Goal: Task Accomplishment & Management: Complete application form

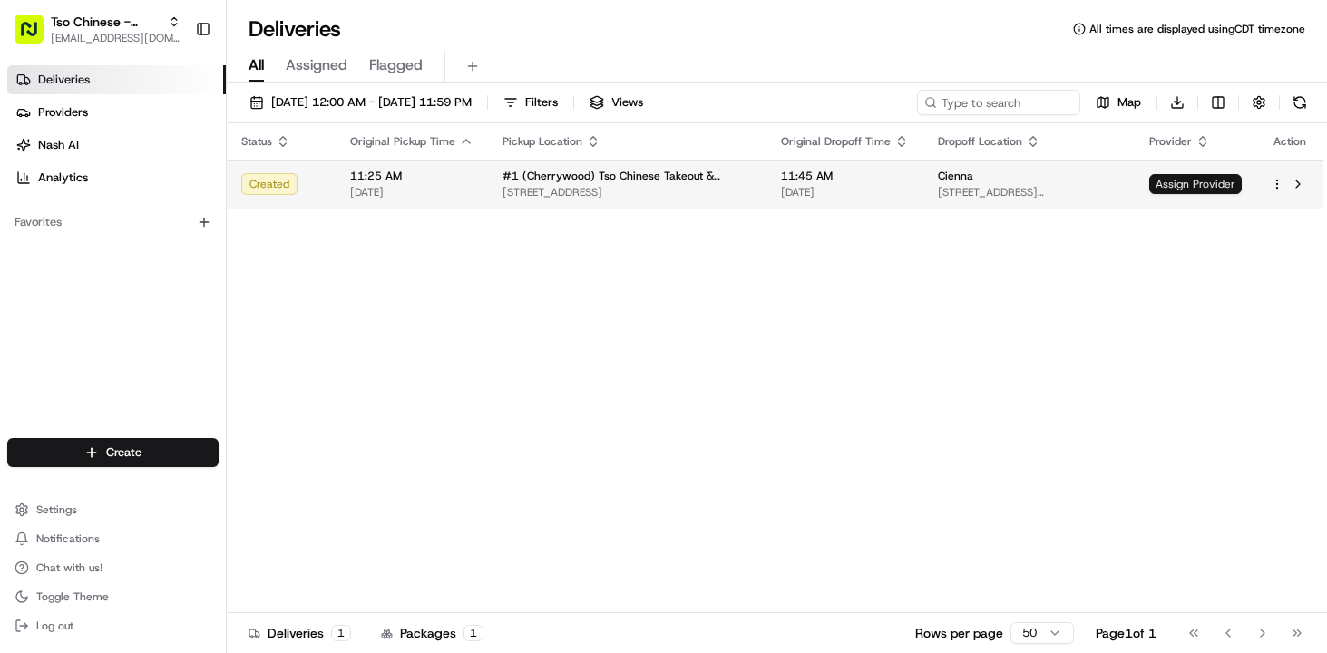
click at [1174, 185] on span "Assign Provider" at bounding box center [1195, 184] width 92 height 20
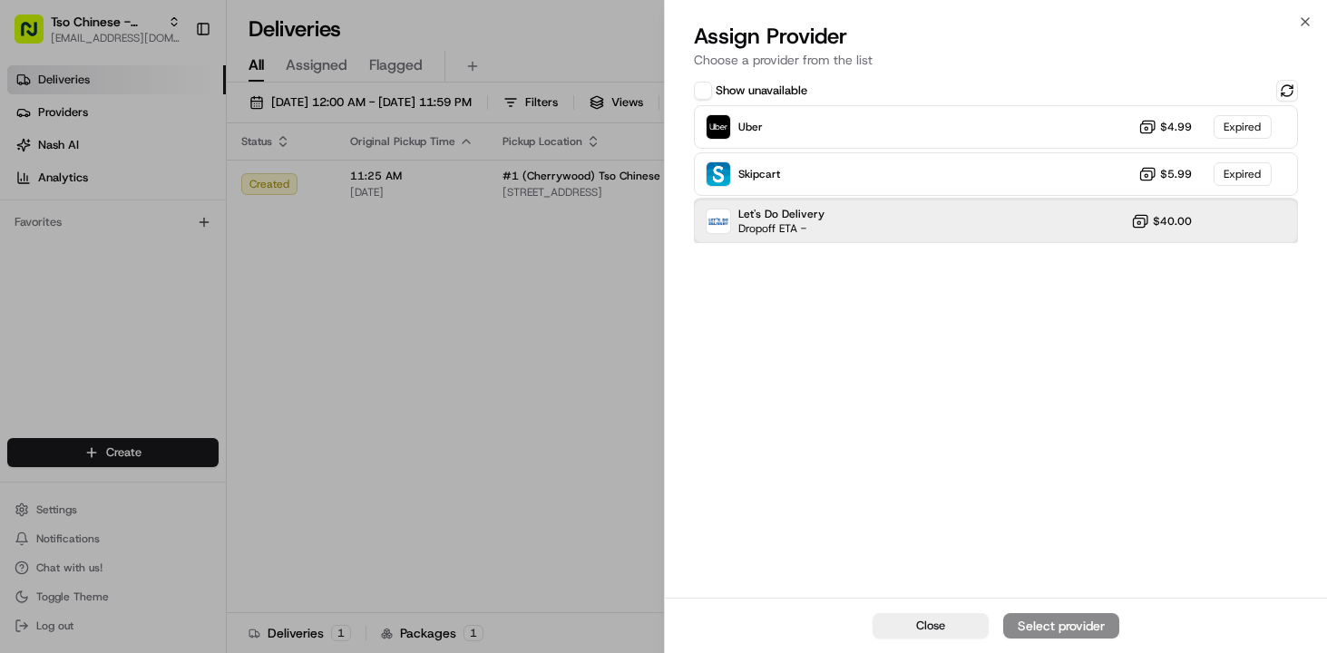
click at [984, 211] on div "Let's Do Delivery Dropoff ETA - $40.00" at bounding box center [996, 221] width 605 height 44
click at [1055, 631] on div "Assign Provider" at bounding box center [1061, 626] width 89 height 18
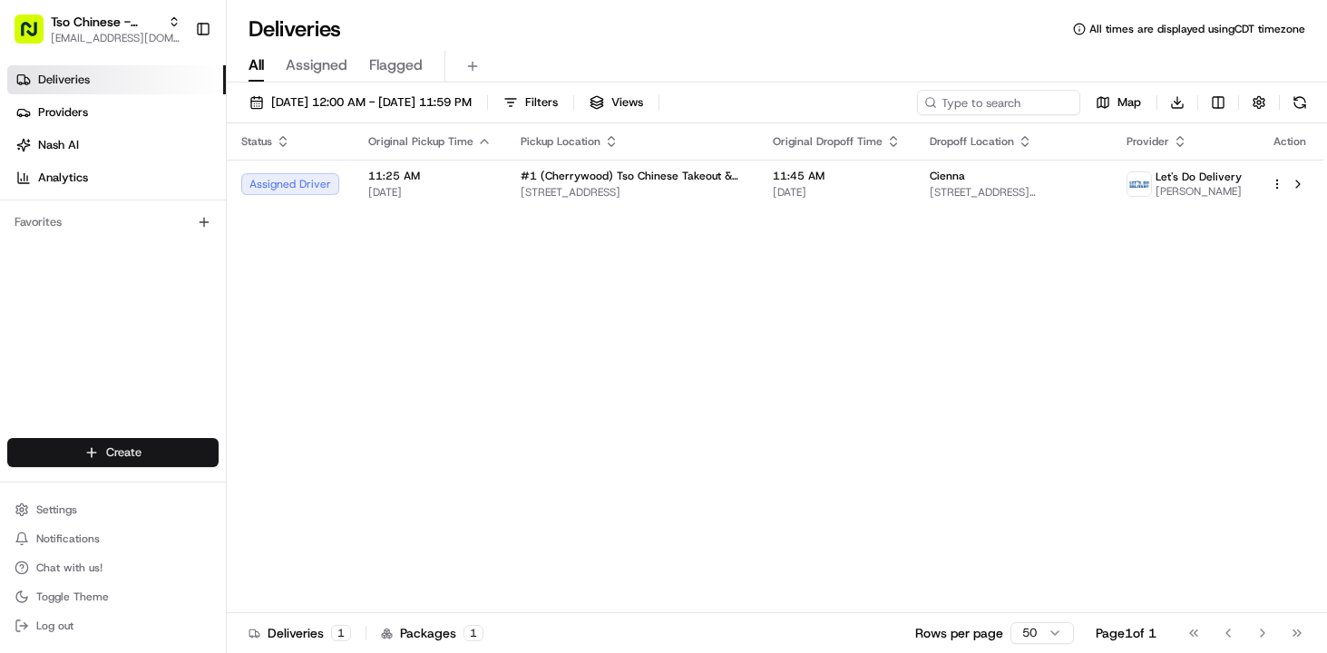
click at [173, 454] on html "Tso Chinese - Catering chelsea@tsochinese.com Toggle Sidebar Deliveries Provide…" at bounding box center [663, 326] width 1327 height 653
click at [290, 478] on link "Delivery" at bounding box center [328, 486] width 202 height 33
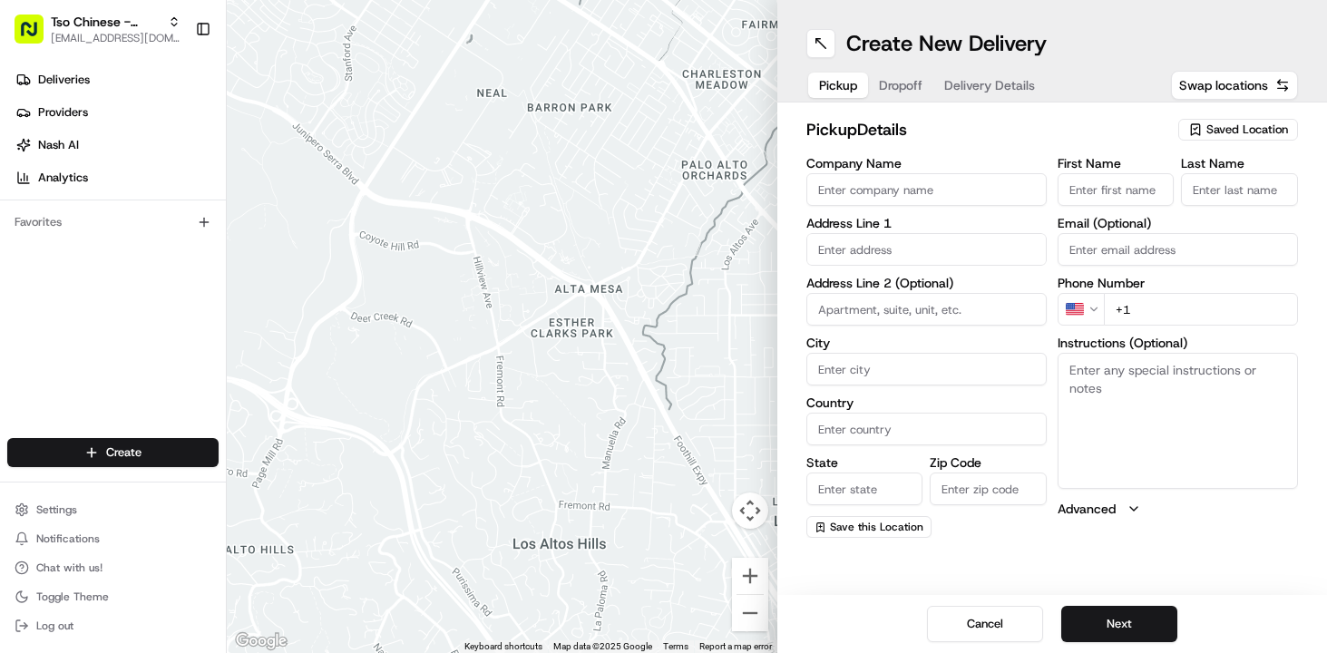
click at [1216, 133] on span "Saved Location" at bounding box center [1247, 130] width 82 height 16
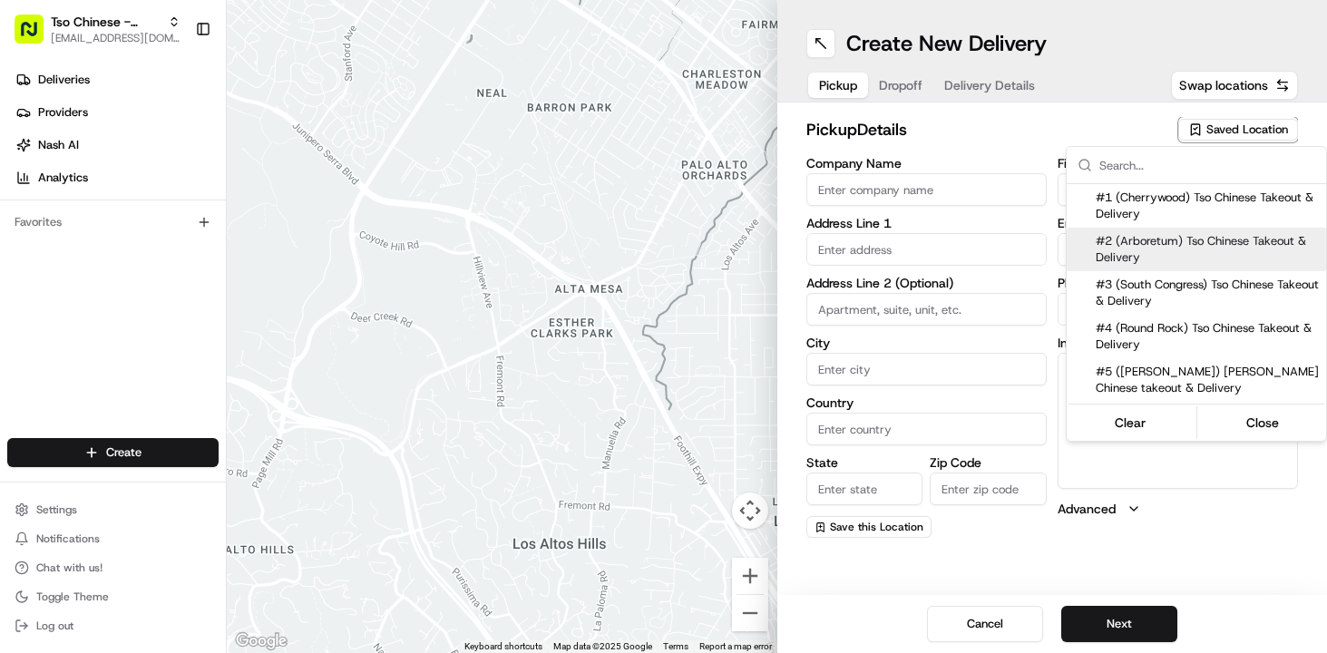
click at [1183, 248] on span "#2 (Arboretum) Tso Chinese Takeout & Delivery" at bounding box center [1206, 249] width 223 height 33
type input "#2 (Arboretum) Tso Chinese Takeout & Delivery"
type input "9333 Research Blvd"
type input "Bldg E, Ste 402"
type input "Austin"
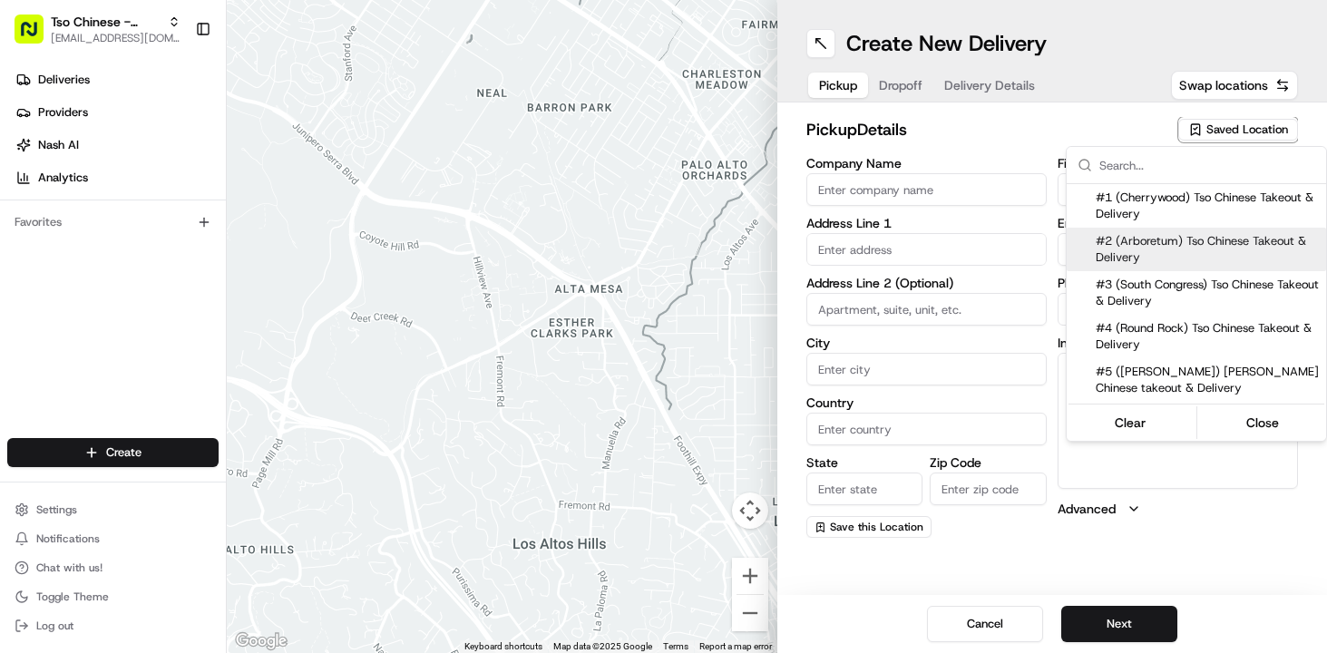
type input "US"
type input "TX"
type input "78759"
type input "+1 512 344 9434"
type textarea "Please make sure you're given an invoice for customers and catering labels when…"
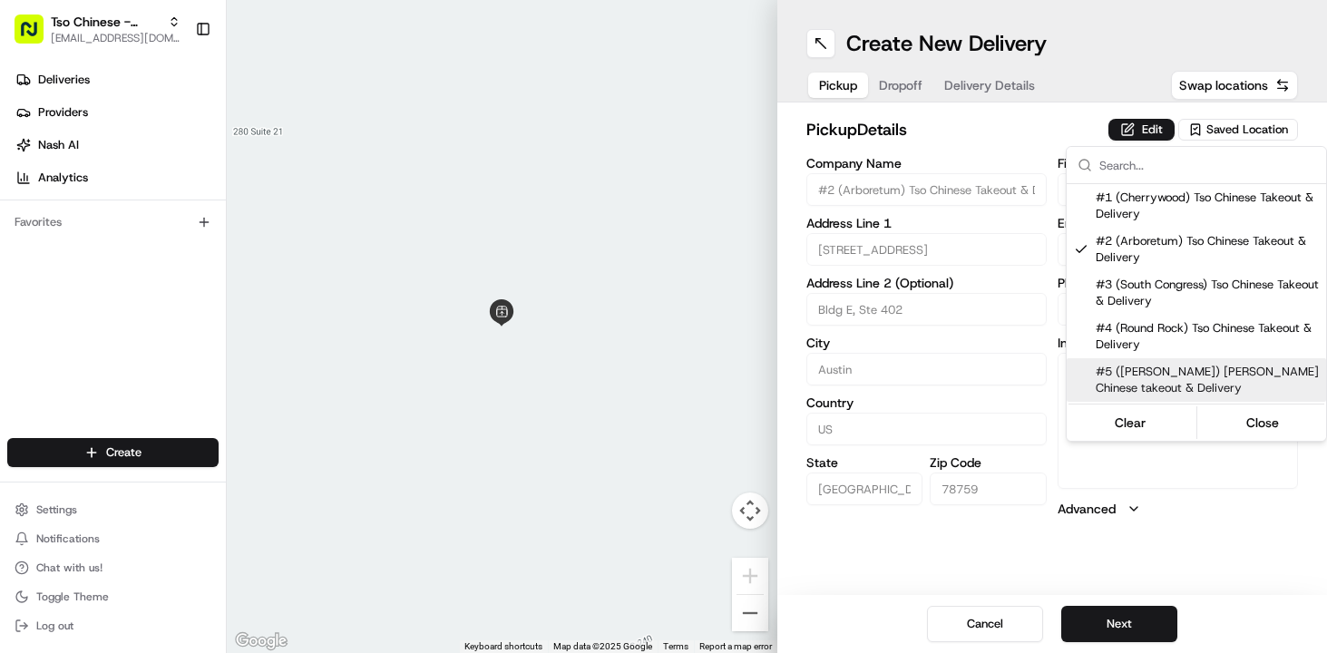
click at [1133, 543] on html "Tso Chinese - Catering chelsea@tsochinese.com Toggle Sidebar Deliveries Provide…" at bounding box center [663, 326] width 1327 height 653
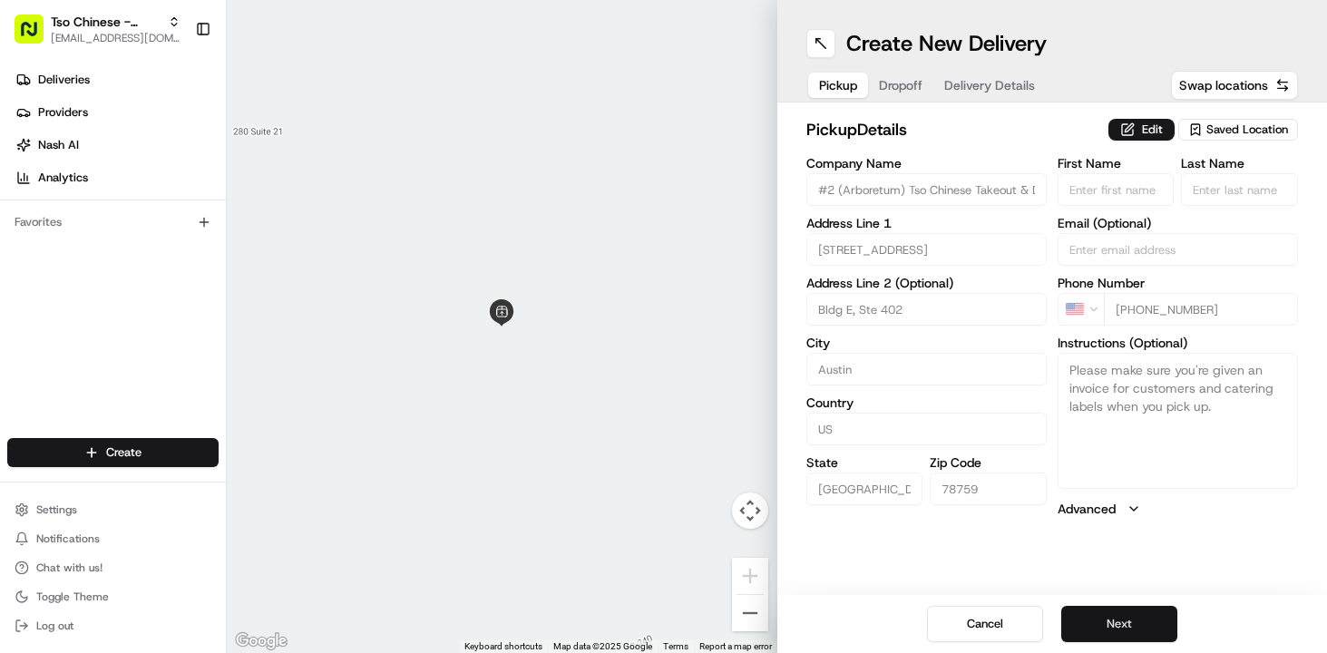
click at [1106, 623] on button "Next" at bounding box center [1119, 624] width 116 height 36
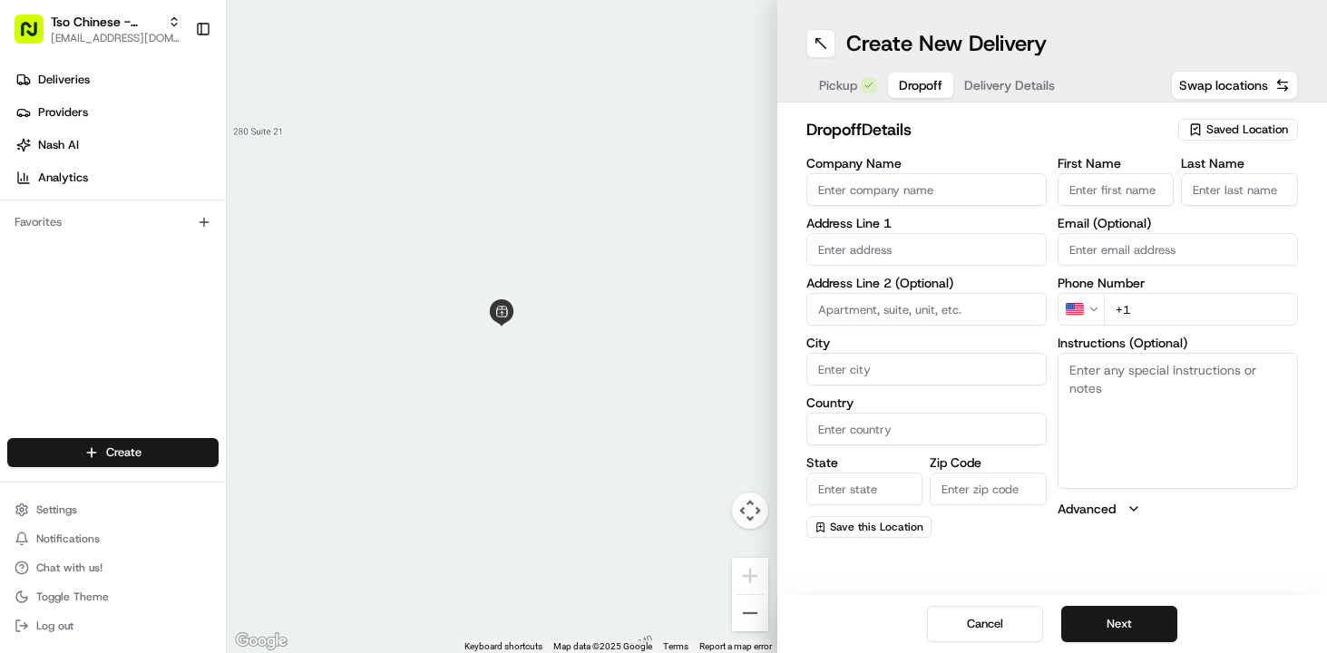
click at [864, 190] on input "Company Name" at bounding box center [926, 189] width 240 height 33
type input "Central Health"
click at [1111, 191] on input "First Name" at bounding box center [1115, 189] width 117 height 33
type input "Kim"
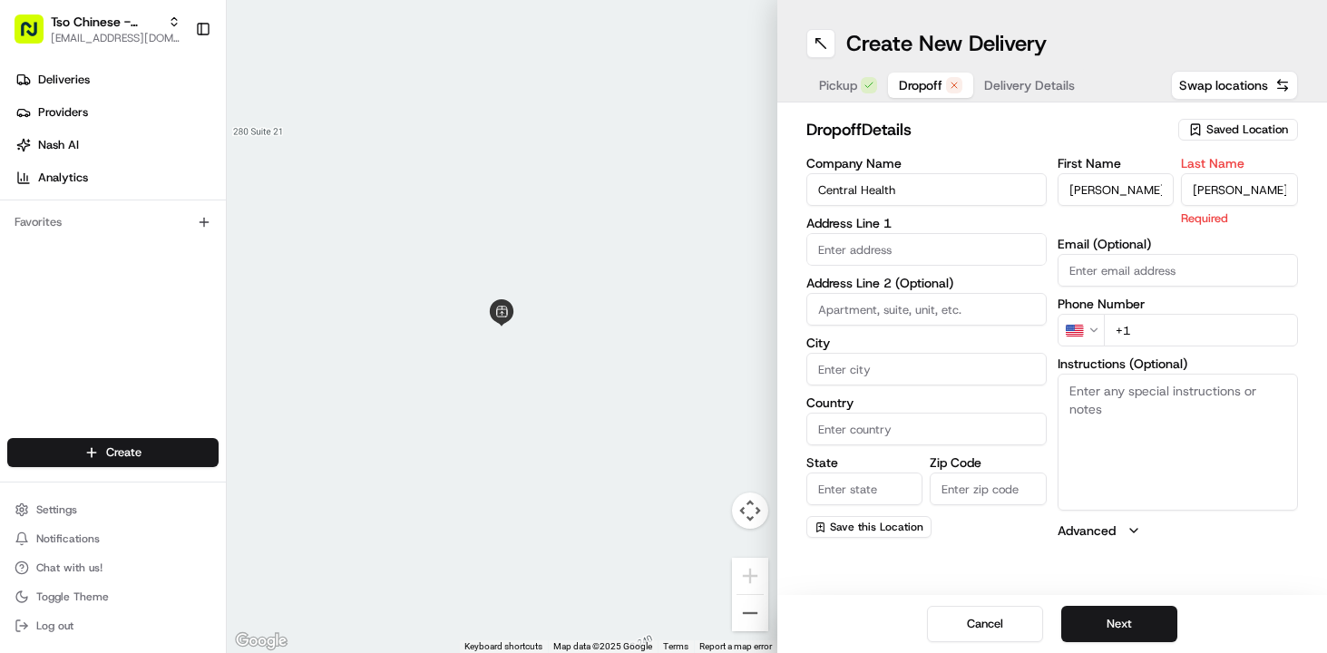
type input "Jackson"
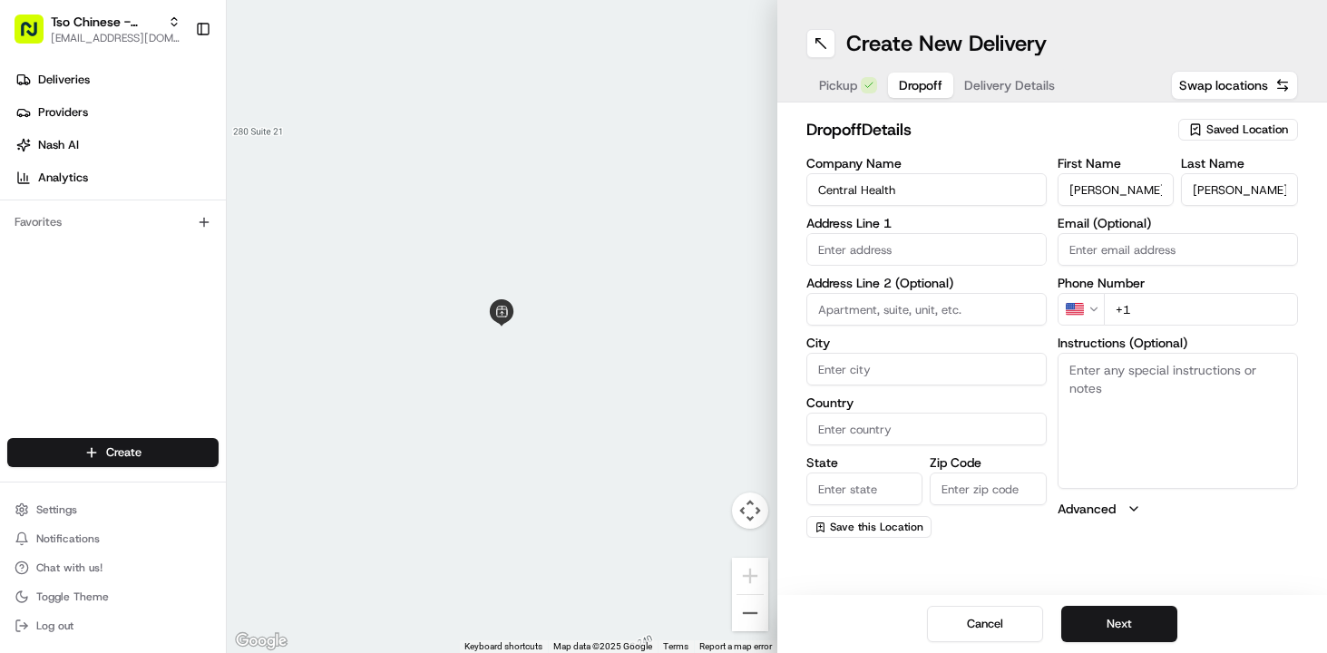
click at [859, 246] on input "text" at bounding box center [926, 249] width 240 height 33
paste input "5800 Airport Blvd. Austin TX 78752 US"
drag, startPoint x: 927, startPoint y: 250, endPoint x: 971, endPoint y: 248, distance: 44.5
click at [971, 248] on input "5800 Airport Blvd. Austin TX 78752 US" at bounding box center [926, 249] width 240 height 33
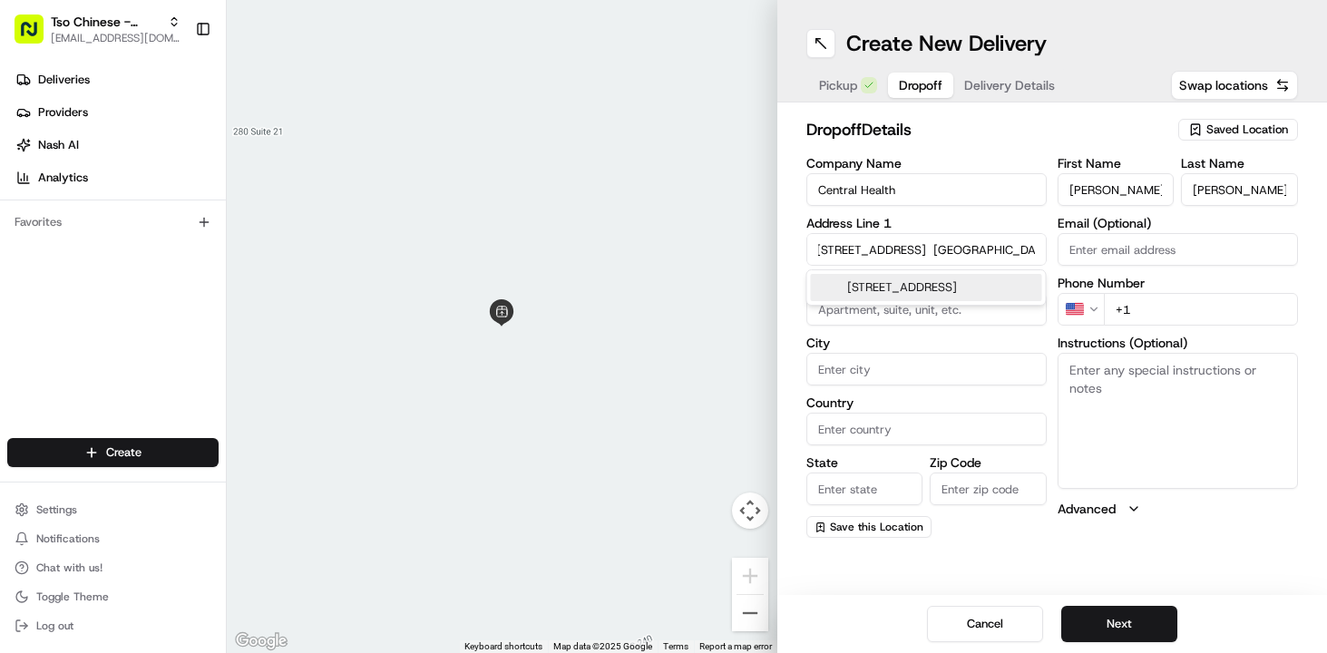
click at [941, 245] on input "5800 Airport Blvd. Austin TX 78752 US" at bounding box center [926, 249] width 240 height 33
drag, startPoint x: 924, startPoint y: 249, endPoint x: 958, endPoint y: 250, distance: 33.6
click at [958, 250] on input "5800 Airport Blvd. Austin TX 78752 US" at bounding box center [926, 249] width 240 height 33
click at [939, 301] on div "5800 Airport Blvd, Austin, TX 78752, USA" at bounding box center [926, 287] width 231 height 27
type input "5800 Airport Blvd, Austin, TX 78752, USA"
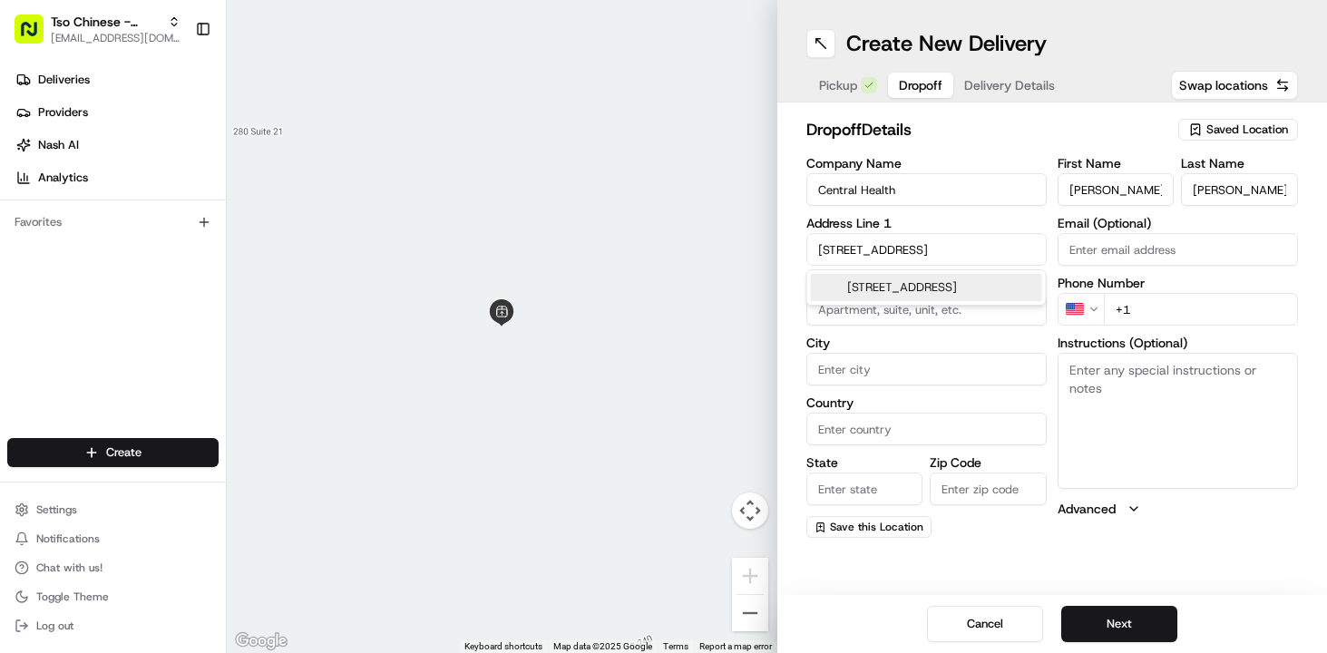
type input "Austin"
type input "United States"
type input "TX"
type input "78752"
type input "5800 Airport Boulevard"
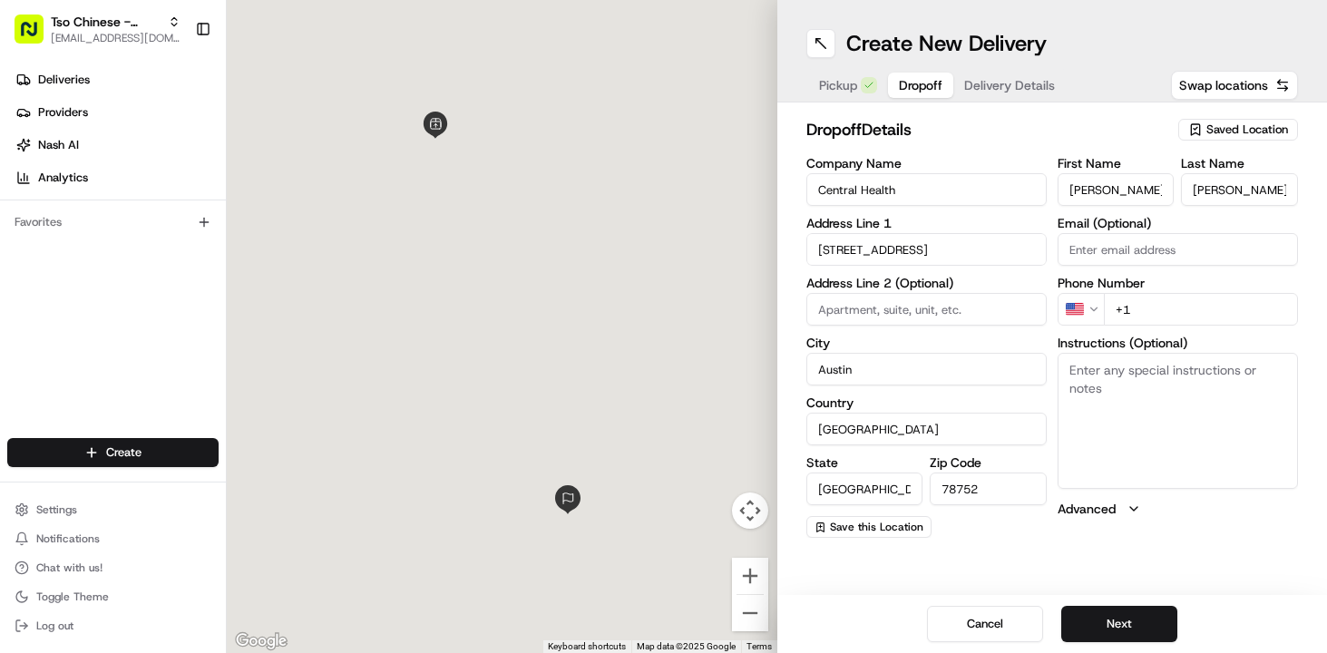
scroll to position [0, 0]
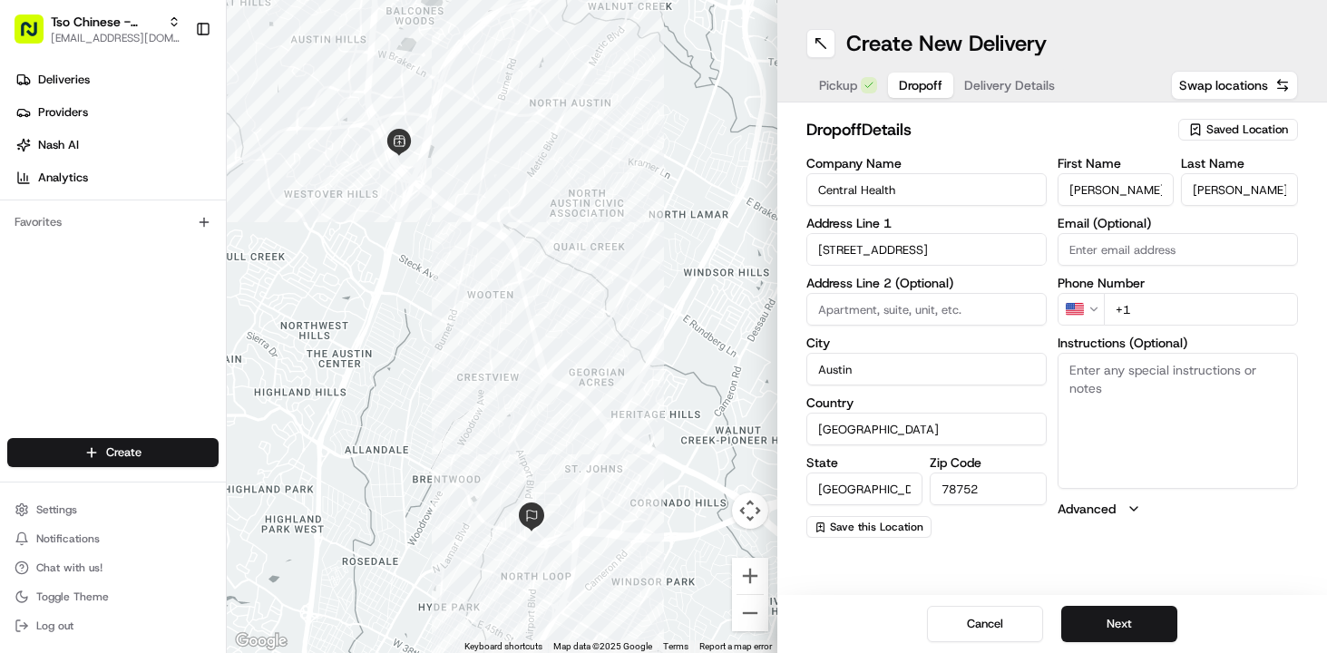
click at [1145, 255] on input "Email (Optional)" at bounding box center [1177, 249] width 240 height 33
paste input "kim.jackson@centralhealth.net"
type input "kim.jackson@centralhealth.net"
click at [1044, 288] on label "Address Line 2 (Optional)" at bounding box center [926, 283] width 240 height 13
click at [1173, 322] on input "+1" at bounding box center [1201, 309] width 194 height 33
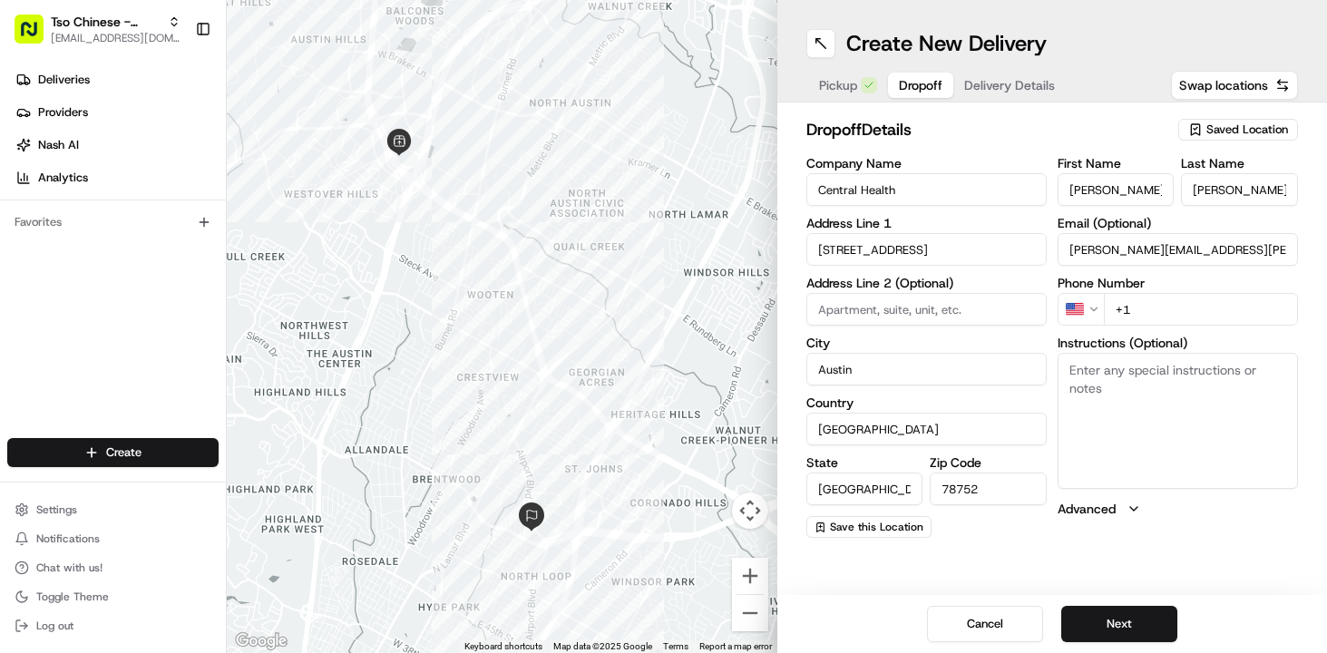
paste input "51 27434990"
click at [929, 335] on div "Company Name Central Health Address Line 1 5800 Airport Boulevard Address Line …" at bounding box center [926, 347] width 240 height 381
click at [1123, 314] on input "+51 27434990" at bounding box center [1201, 309] width 194 height 33
type input "+1 512 743 4990"
click at [1045, 432] on input "United States" at bounding box center [926, 429] width 240 height 33
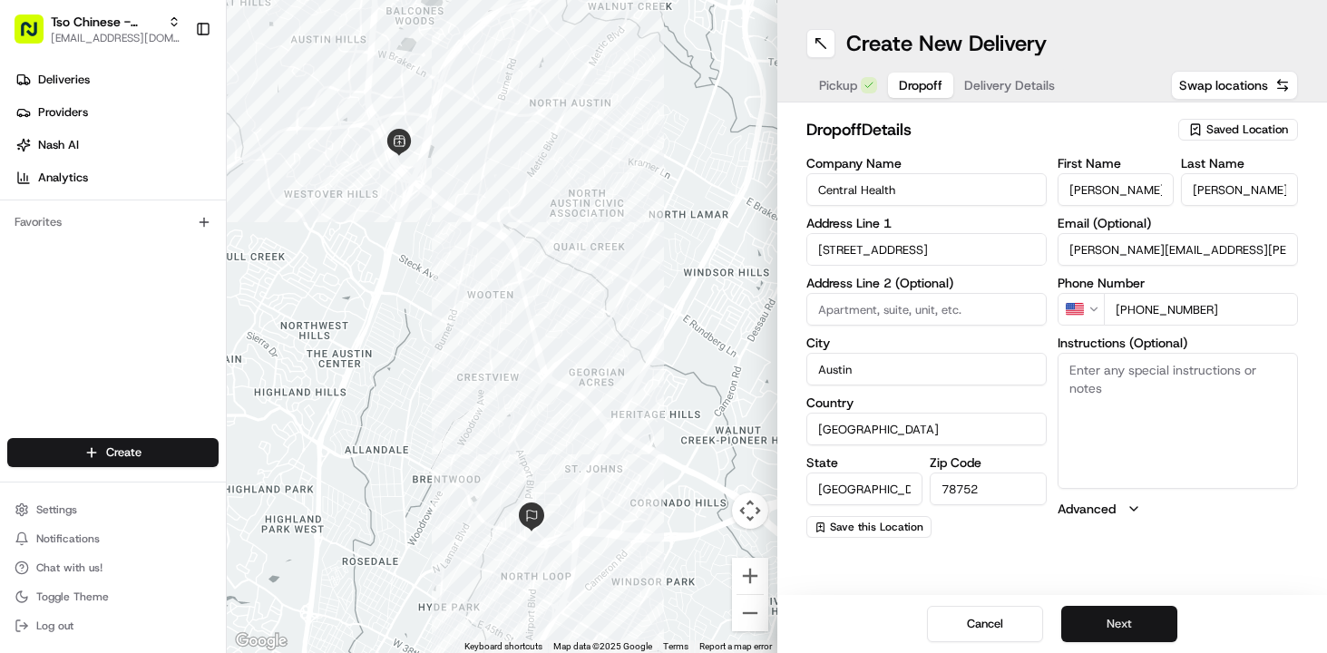
click at [1107, 637] on button "Next" at bounding box center [1119, 624] width 116 height 36
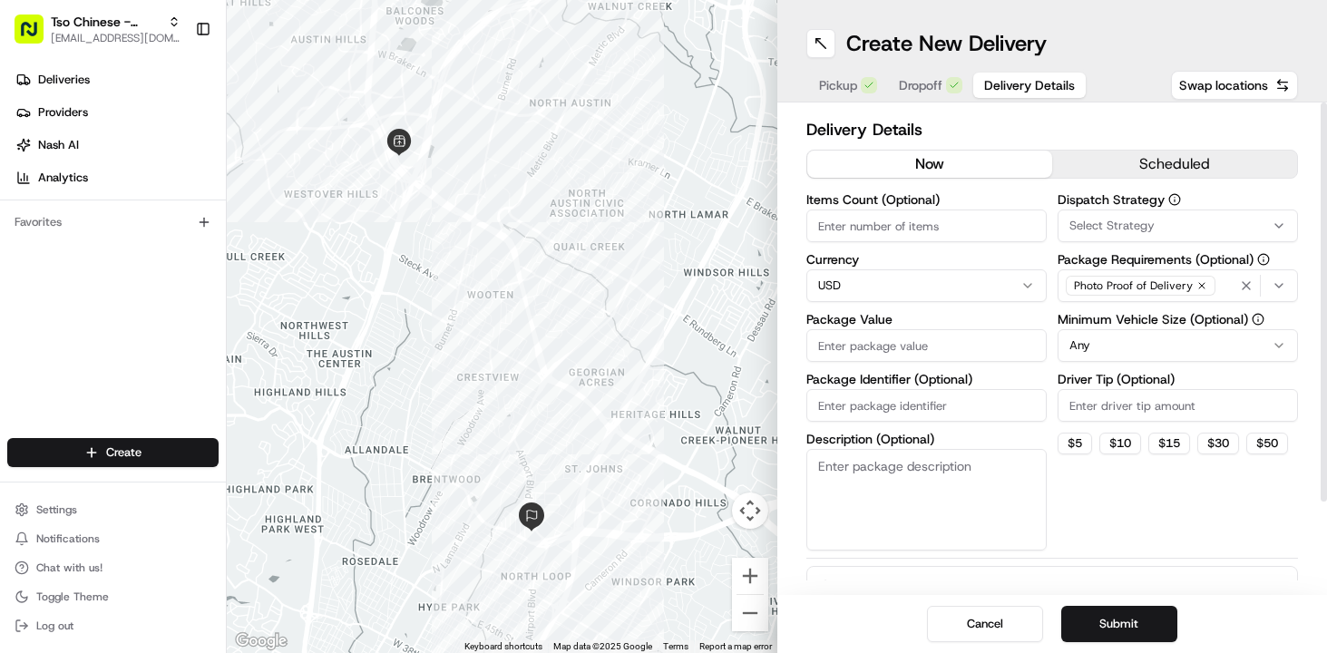
click at [1103, 178] on div "now scheduled" at bounding box center [1052, 164] width 492 height 29
click at [1104, 159] on button "scheduled" at bounding box center [1174, 164] width 245 height 27
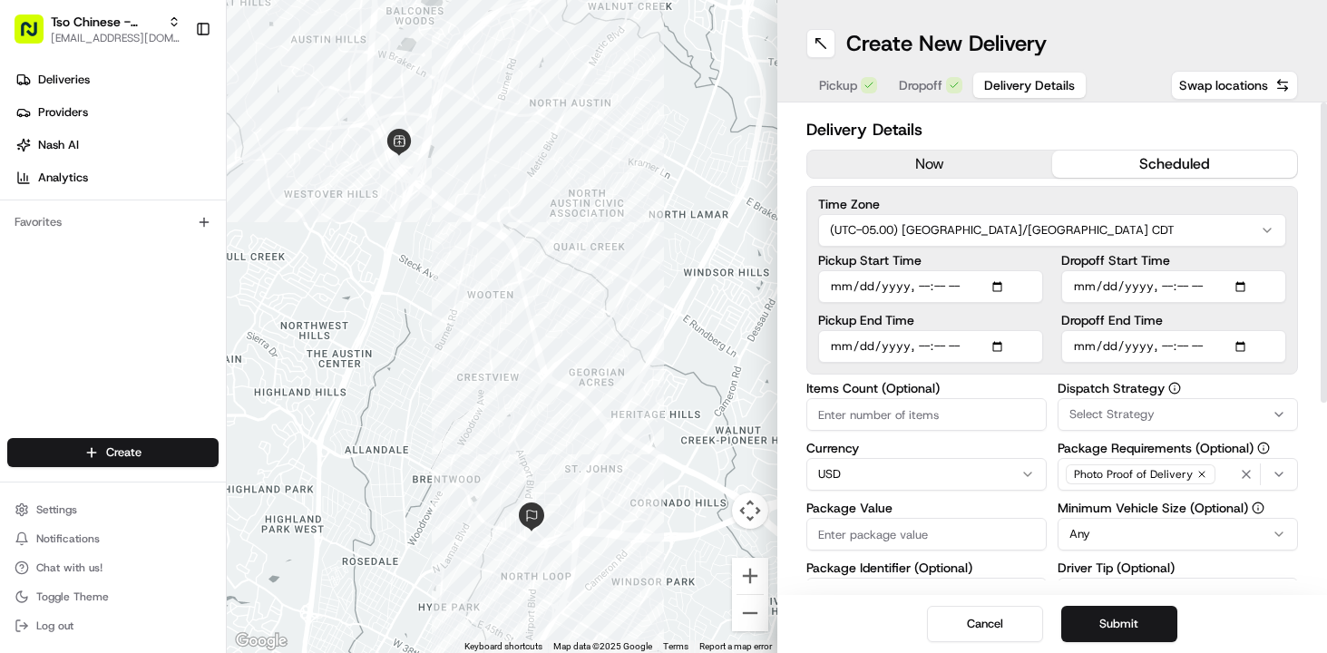
click at [1003, 286] on input "Pickup Start Time" at bounding box center [930, 286] width 225 height 33
click at [927, 292] on input "Pickup Start Time" at bounding box center [930, 286] width 225 height 33
click at [940, 288] on input "Pickup Start Time" at bounding box center [930, 286] width 225 height 33
type input "2025-08-19T10:45"
click at [1072, 347] on input "Dropoff End Time" at bounding box center [1173, 346] width 225 height 33
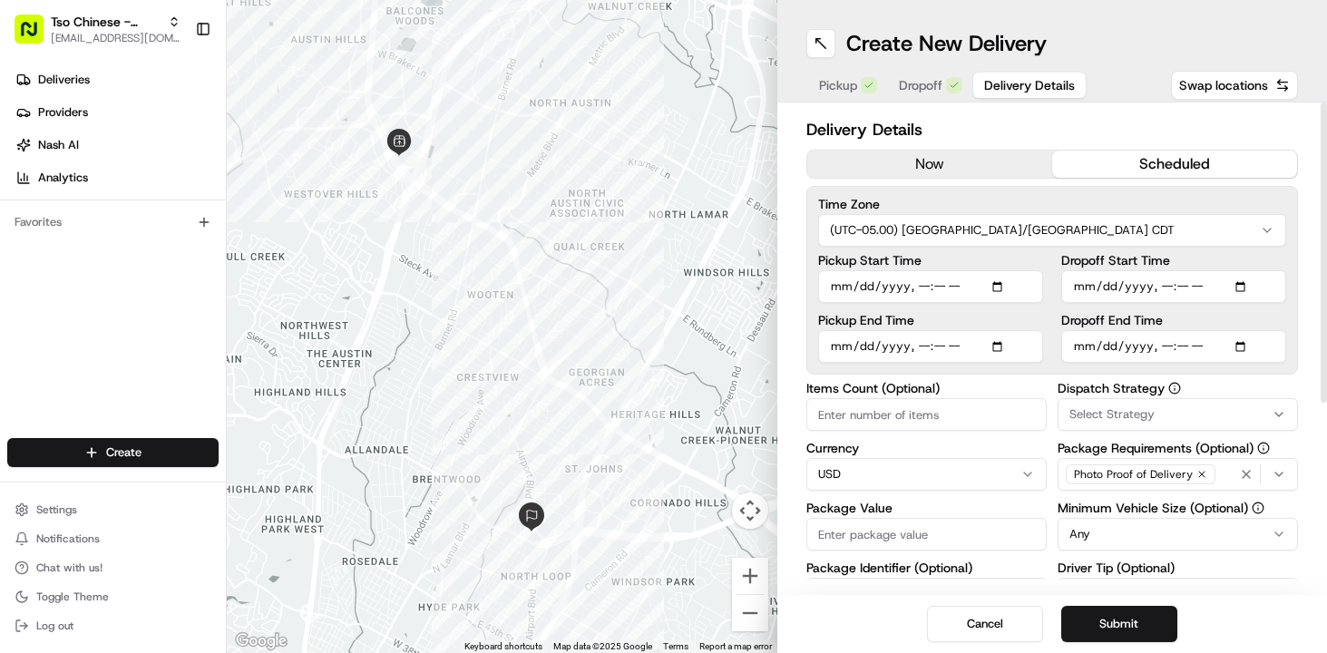
click at [1254, 347] on input "Dropoff End Time" at bounding box center [1173, 346] width 225 height 33
click at [1241, 347] on input "Dropoff End Time" at bounding box center [1173, 346] width 225 height 33
click at [1239, 341] on input "Dropoff End Time" at bounding box center [1173, 346] width 225 height 33
type input "2025-08-19T11:00"
click at [1212, 311] on div "Dropoff Start Time Dropoff End Time" at bounding box center [1173, 308] width 225 height 109
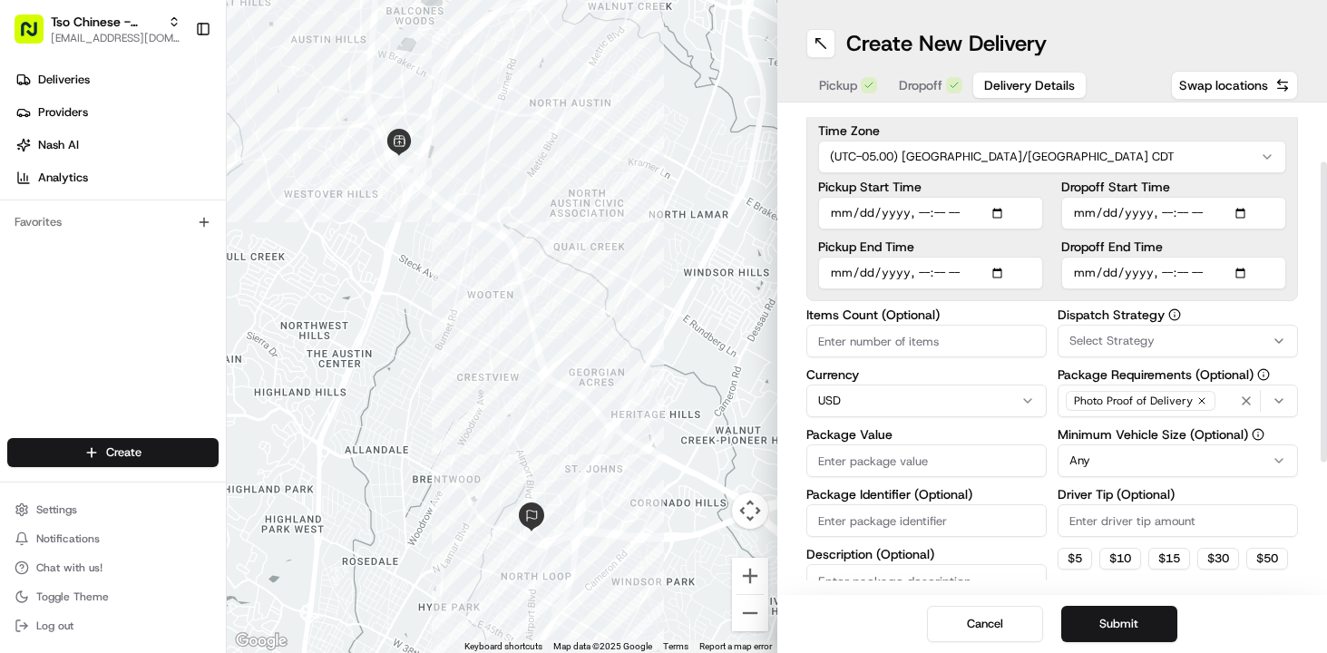
scroll to position [92, 0]
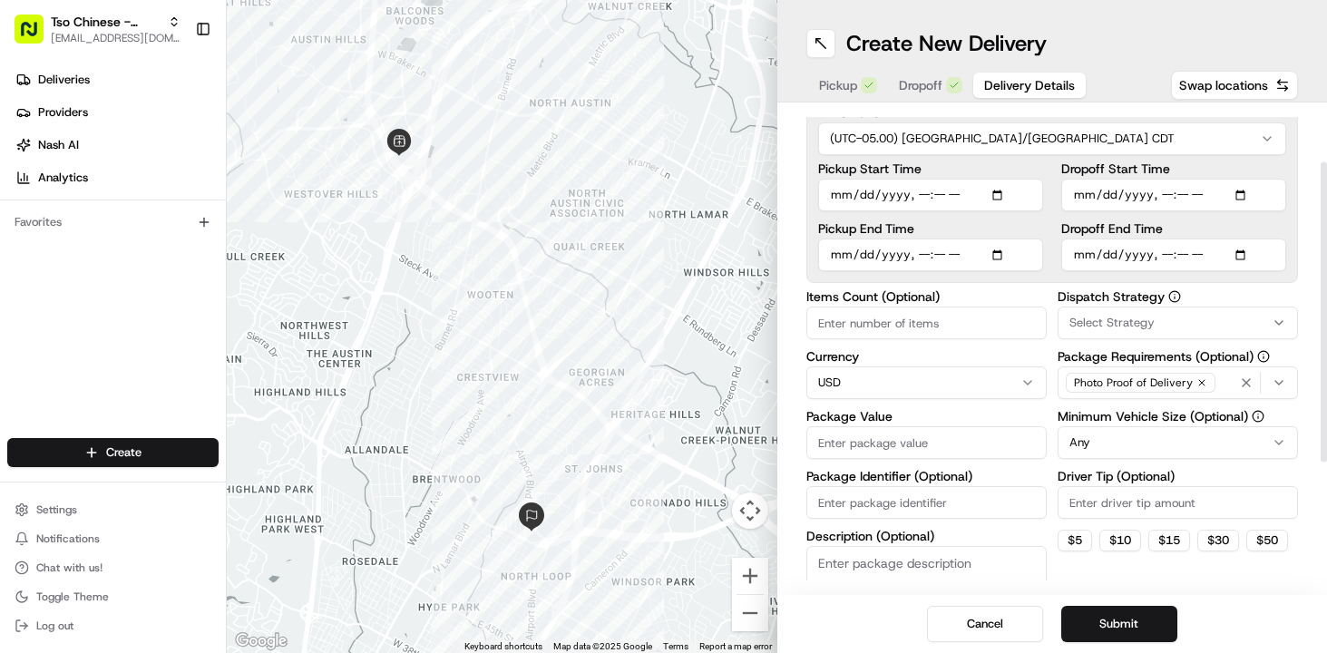
click at [877, 503] on input "Package Identifier (Optional)" at bounding box center [926, 502] width 240 height 33
type input "939"
click at [862, 328] on input "Items Count (Optional)" at bounding box center [926, 322] width 240 height 33
type input "398.00"
click at [1131, 326] on span "Select Strategy" at bounding box center [1111, 323] width 85 height 16
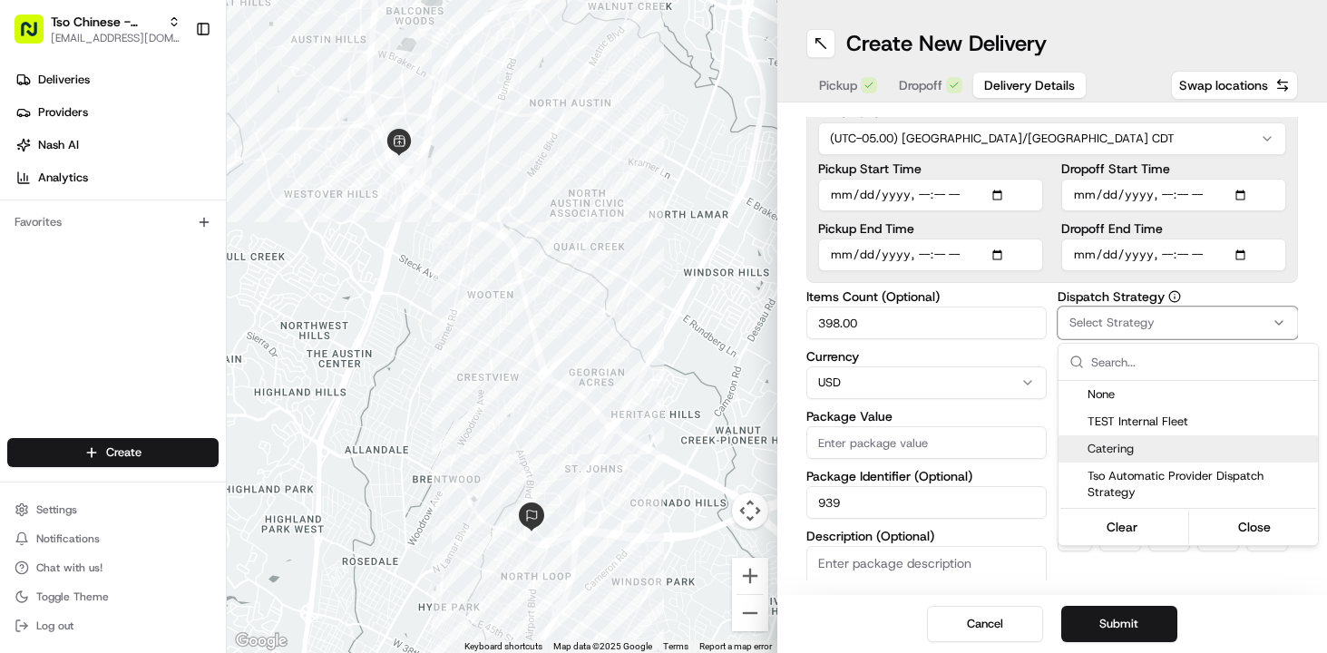
click at [1147, 452] on span "Catering" at bounding box center [1198, 449] width 223 height 16
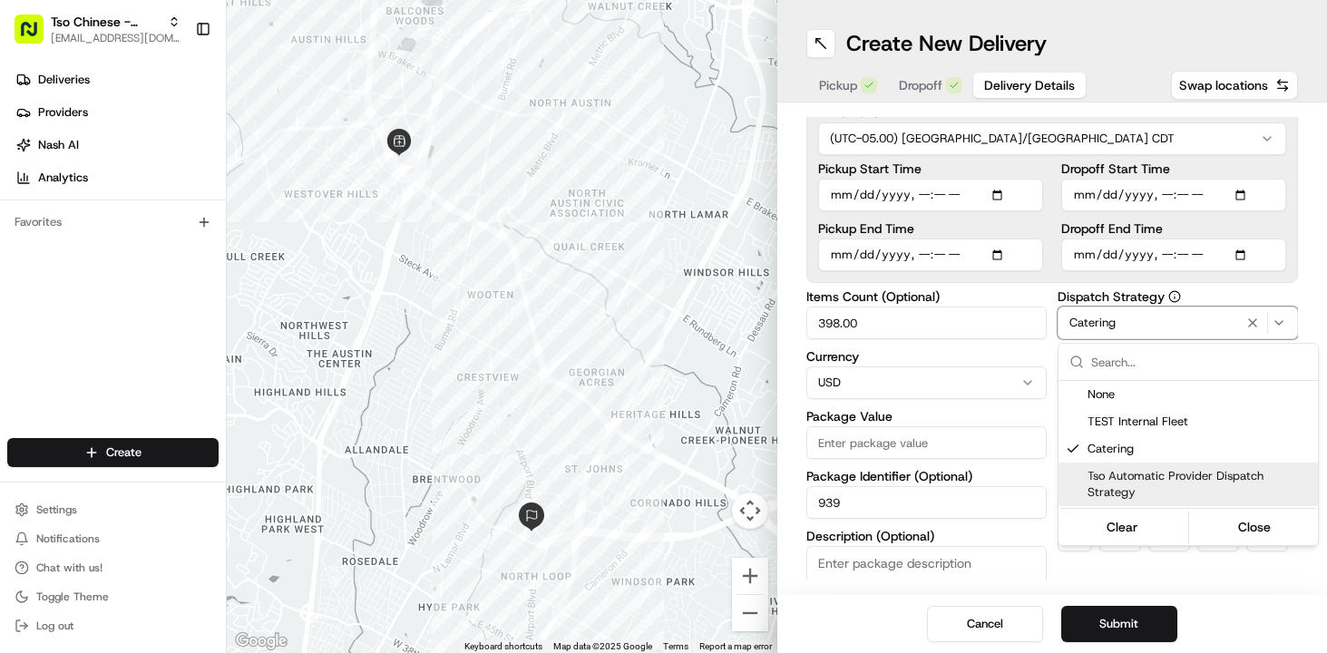
click at [1044, 468] on html "Tso Chinese - Catering chelsea@tsochinese.com Toggle Sidebar Deliveries Provide…" at bounding box center [663, 326] width 1327 height 653
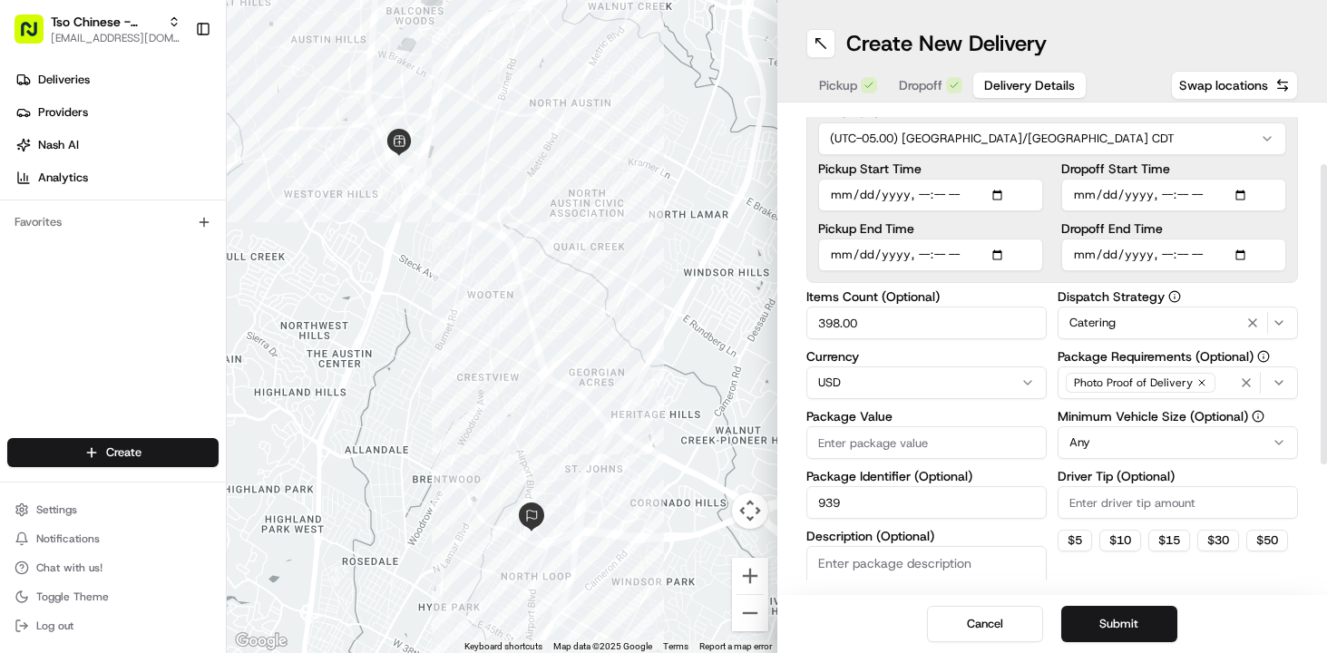
scroll to position [102, 0]
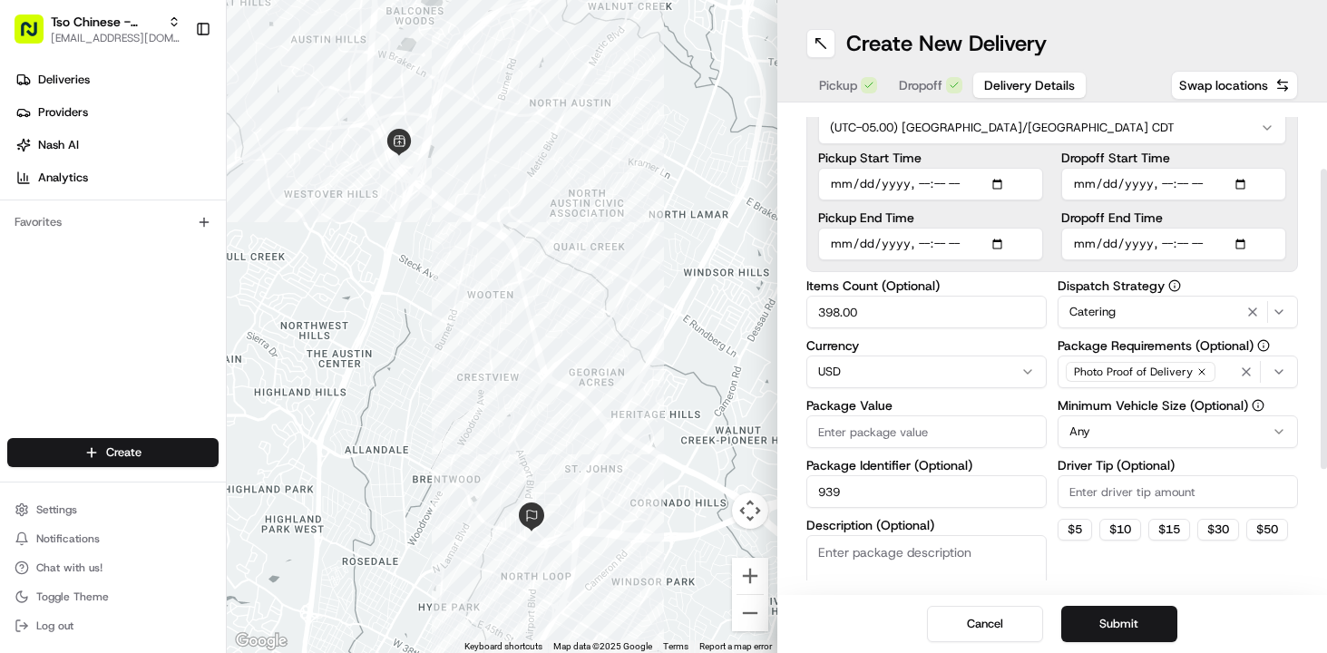
click at [1139, 413] on div "Minimum Vehicle Size (Optional) Any" at bounding box center [1177, 423] width 240 height 49
click at [1124, 436] on html "Tso Chinese - Catering chelsea@tsochinese.com Toggle Sidebar Deliveries Provide…" at bounding box center [663, 326] width 1327 height 653
click at [1045, 461] on label "Package Identifier (Optional)" at bounding box center [926, 465] width 240 height 13
click at [1045, 475] on input "939" at bounding box center [926, 491] width 240 height 33
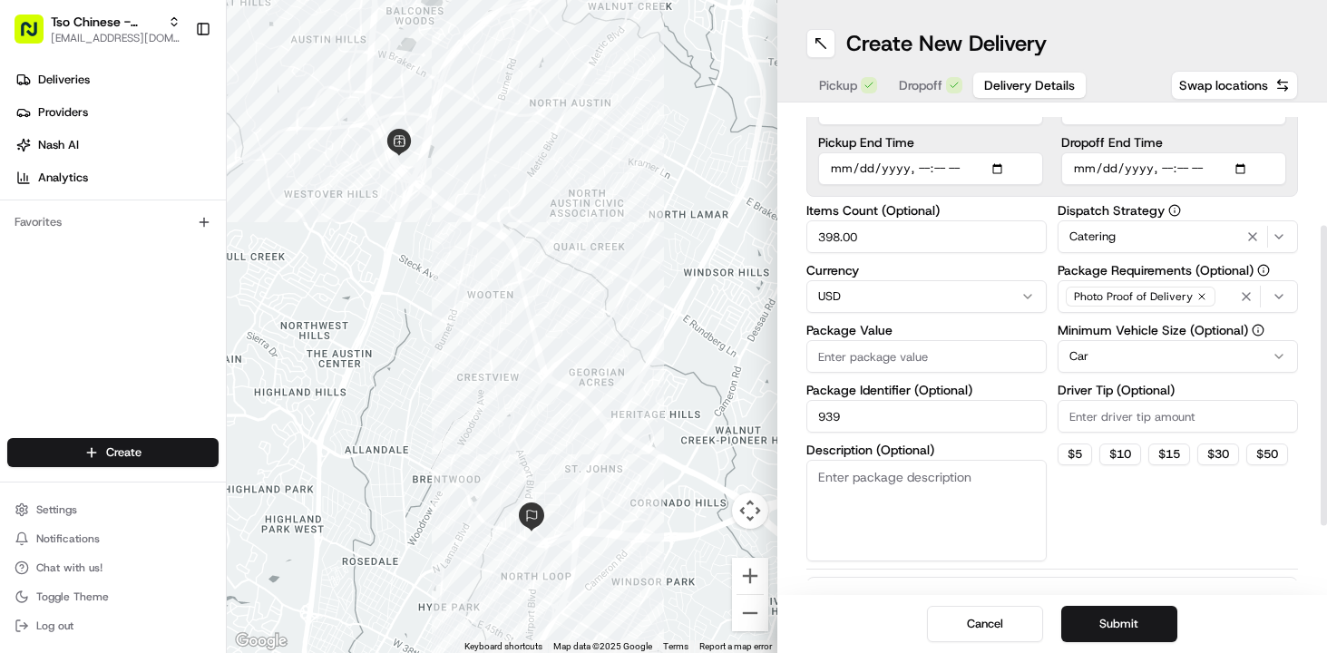
scroll to position [190, 0]
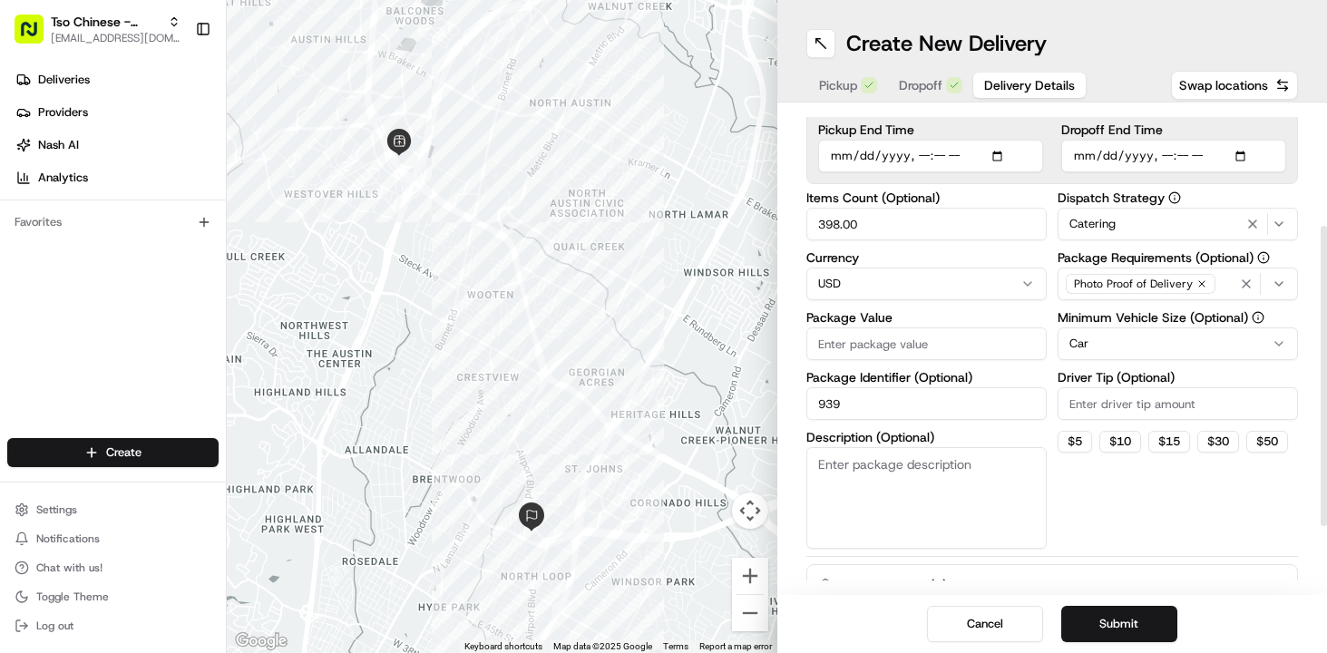
click at [1074, 496] on div "Dispatch Strategy Catering Package Requirements (Optional) Photo Proof of Deliv…" at bounding box center [1177, 369] width 240 height 357
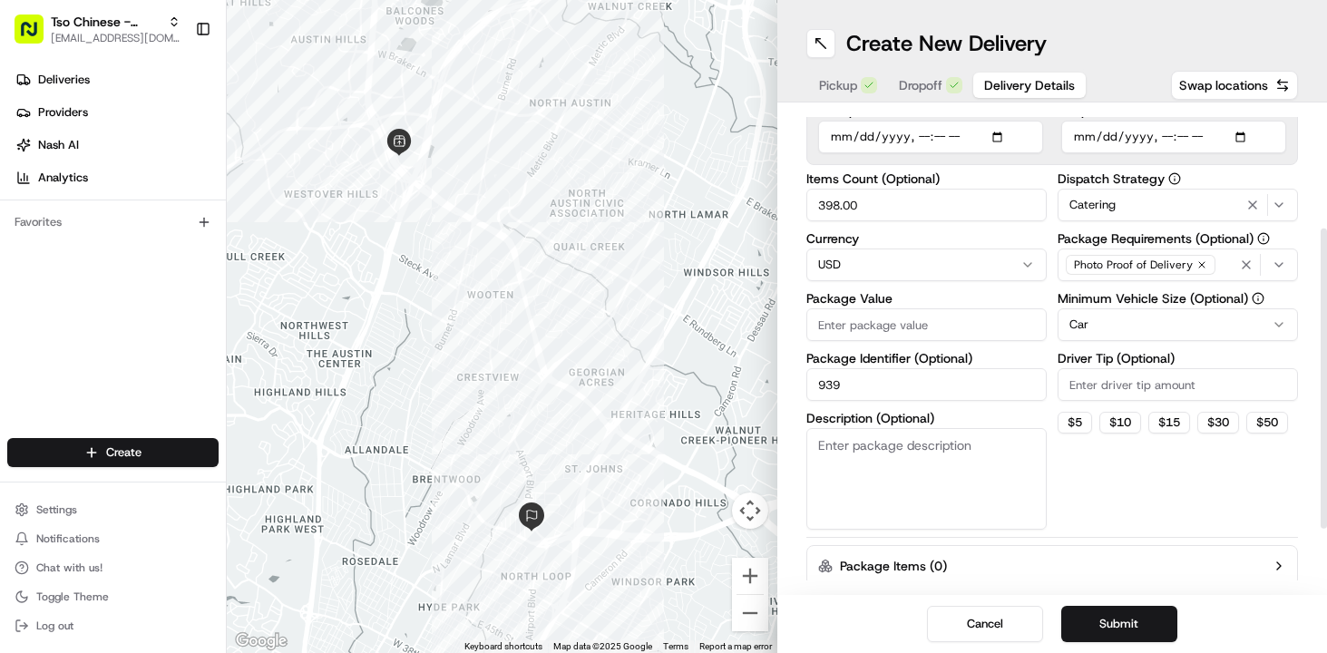
scroll to position [219, 0]
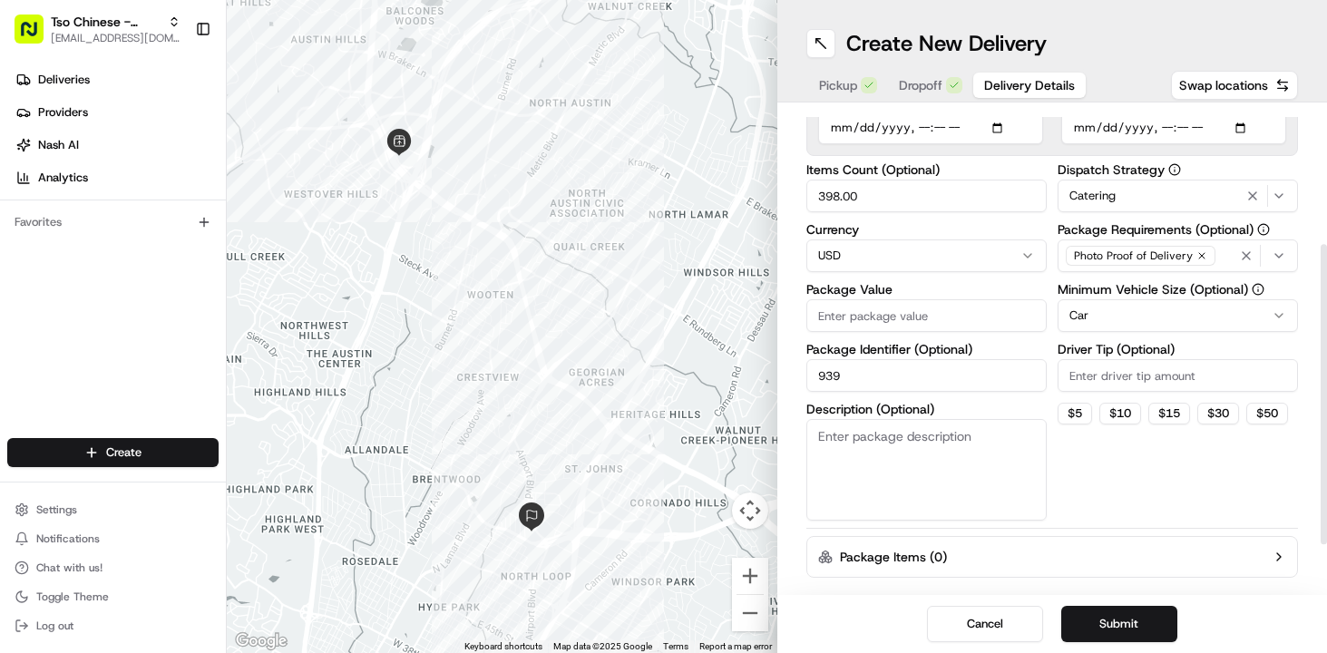
click at [862, 335] on div "Items Count (Optional) 398.00 Currency USD Package Value Package Identifier (Op…" at bounding box center [926, 341] width 240 height 357
click at [862, 320] on input "Package Value" at bounding box center [926, 315] width 240 height 33
click at [875, 207] on input "398.00" at bounding box center [926, 196] width 240 height 33
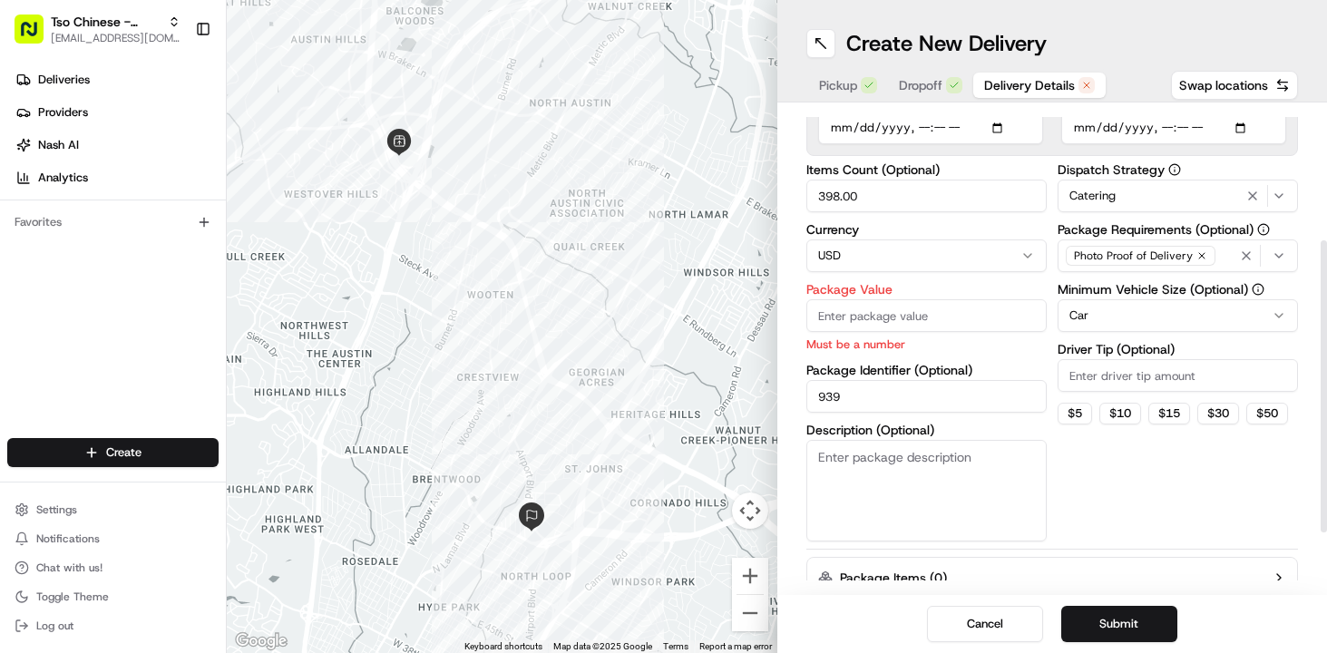
click at [875, 207] on input "398.00" at bounding box center [926, 196] width 240 height 33
click at [851, 321] on input "Package Value" at bounding box center [926, 315] width 240 height 33
type input "398.00"
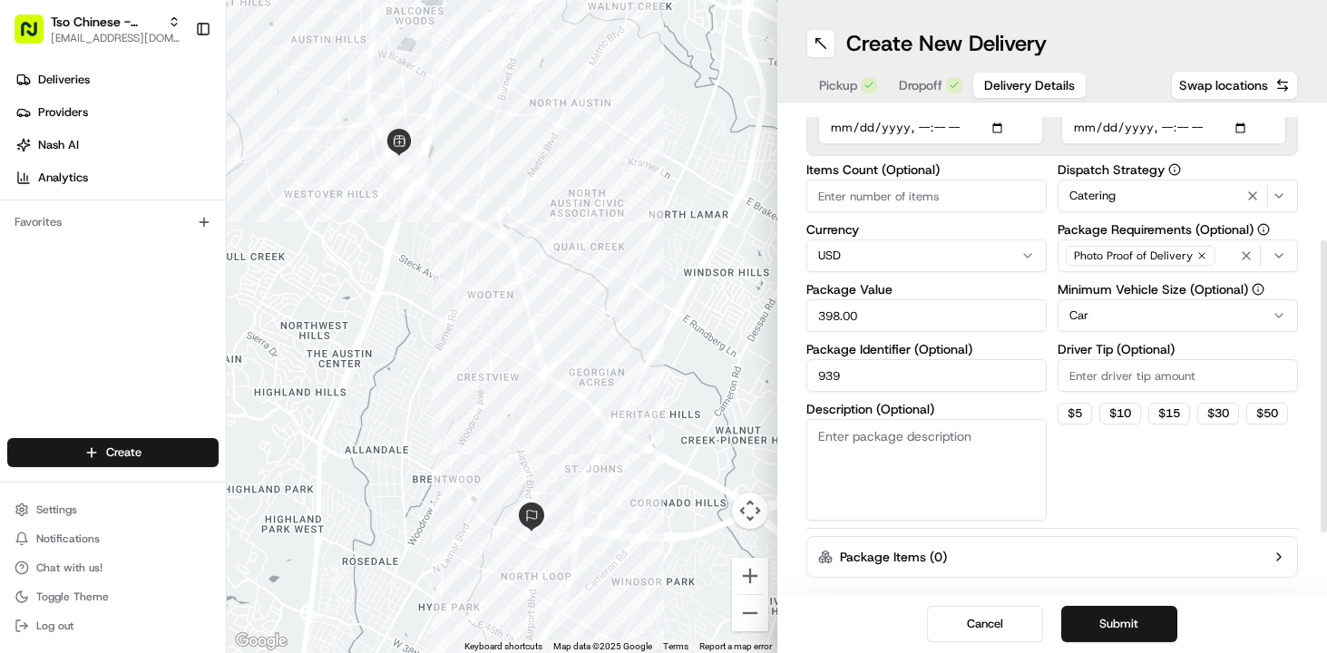
click at [1140, 547] on div "Delivery Details now scheduled Time Zone (UTC-05.00) America/Chicago CDT Pickup…" at bounding box center [1052, 278] width 492 height 760
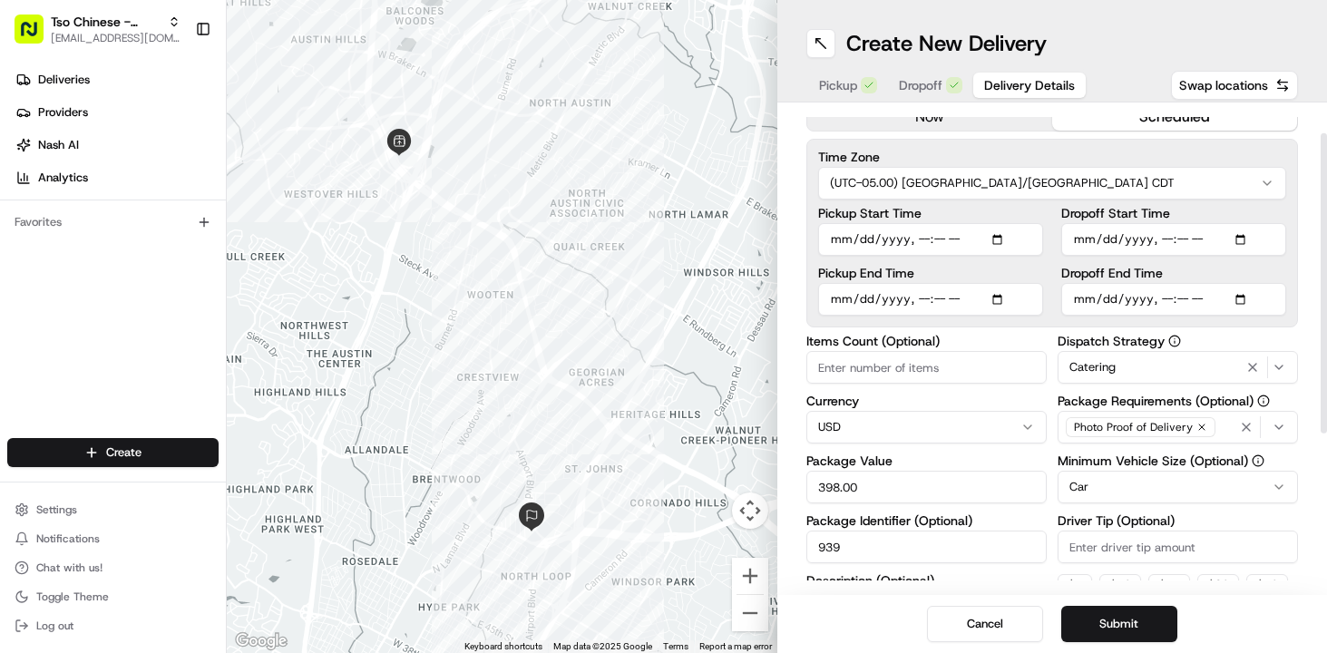
scroll to position [0, 0]
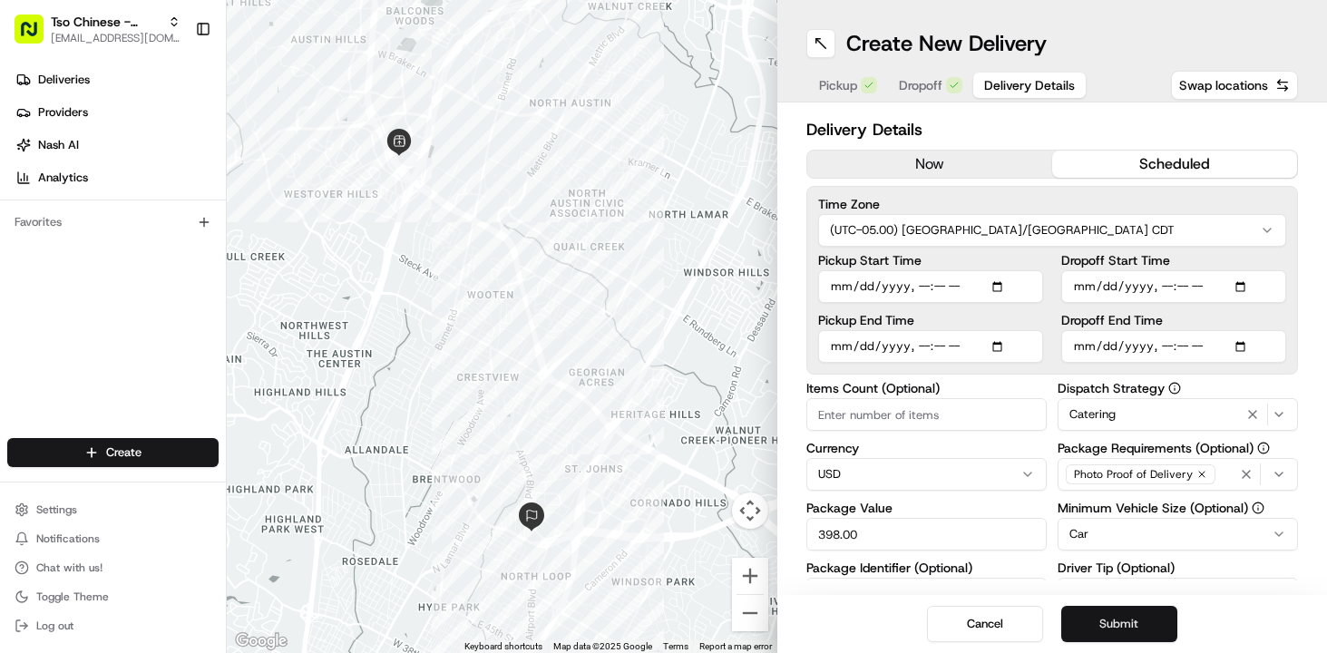
click at [1103, 627] on button "Submit" at bounding box center [1119, 624] width 116 height 36
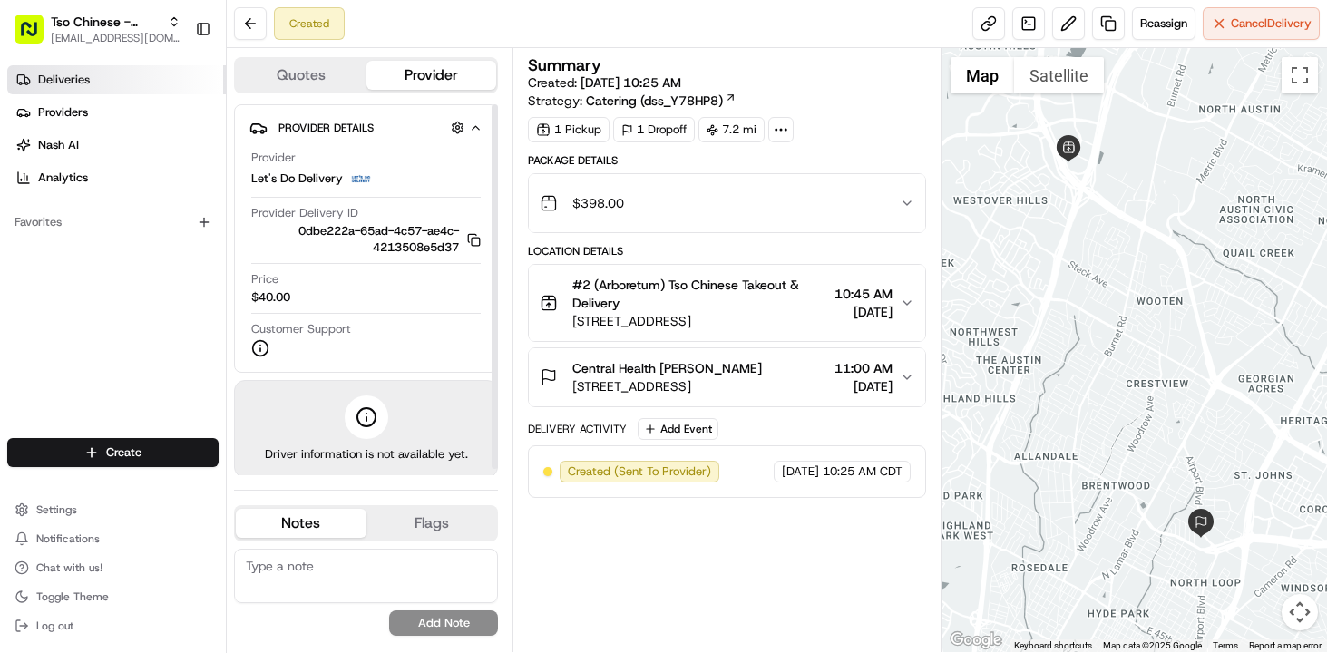
click at [92, 66] on link "Deliveries" at bounding box center [116, 79] width 219 height 29
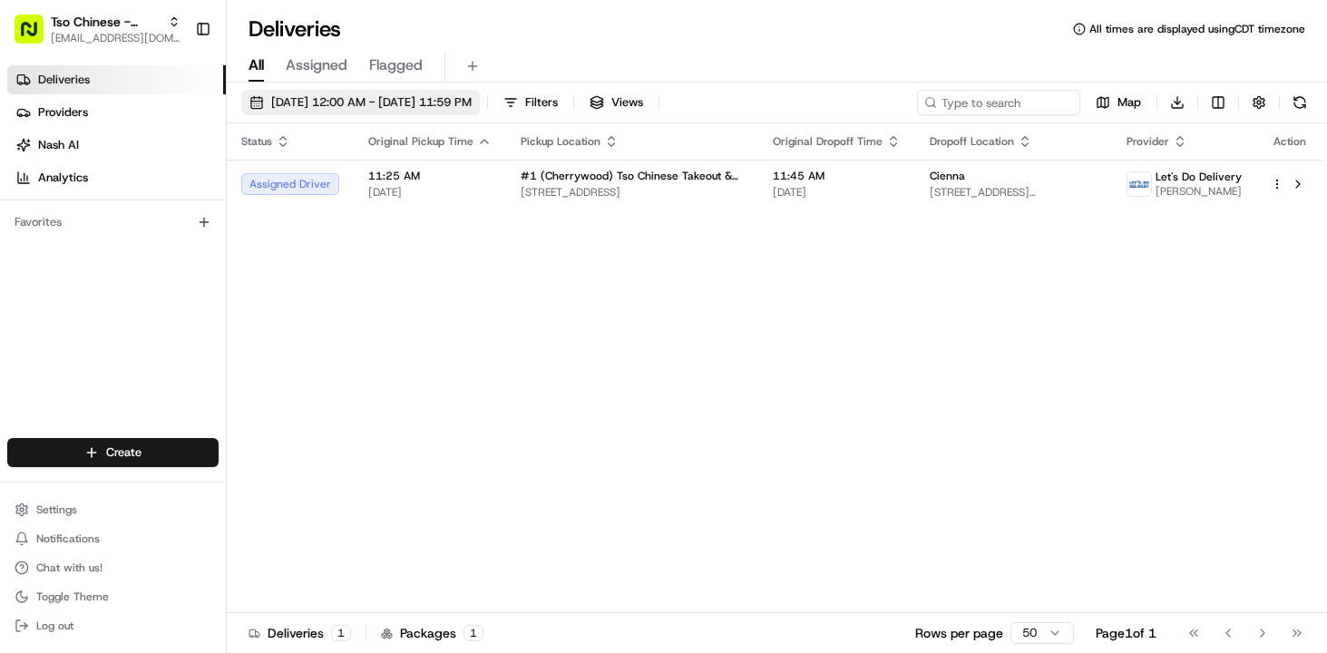
click at [374, 104] on span "[DATE] 12:00 AM - [DATE] 11:59 PM" at bounding box center [371, 102] width 200 height 16
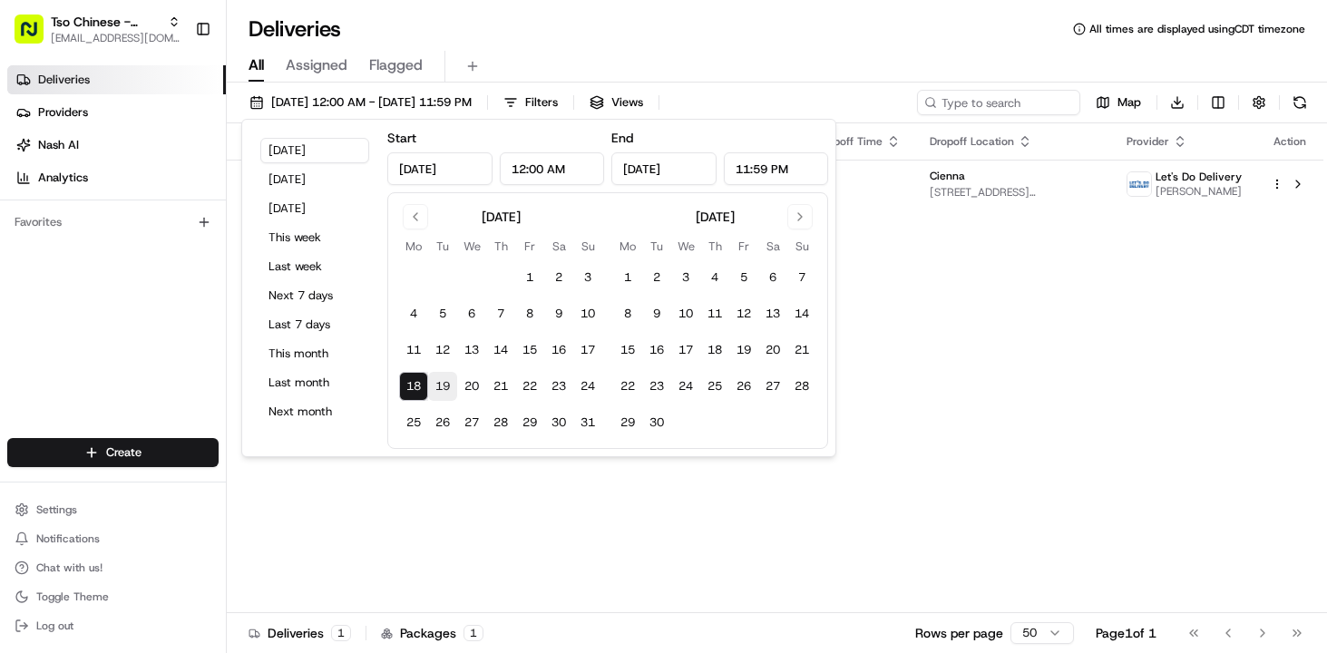
click at [444, 382] on button "19" at bounding box center [442, 386] width 29 height 29
type input "Aug 19, 2025"
click at [900, 389] on div "Status Original Pickup Time Pickup Location Original Dropoff Time Dropoff Locat…" at bounding box center [775, 368] width 1096 height 490
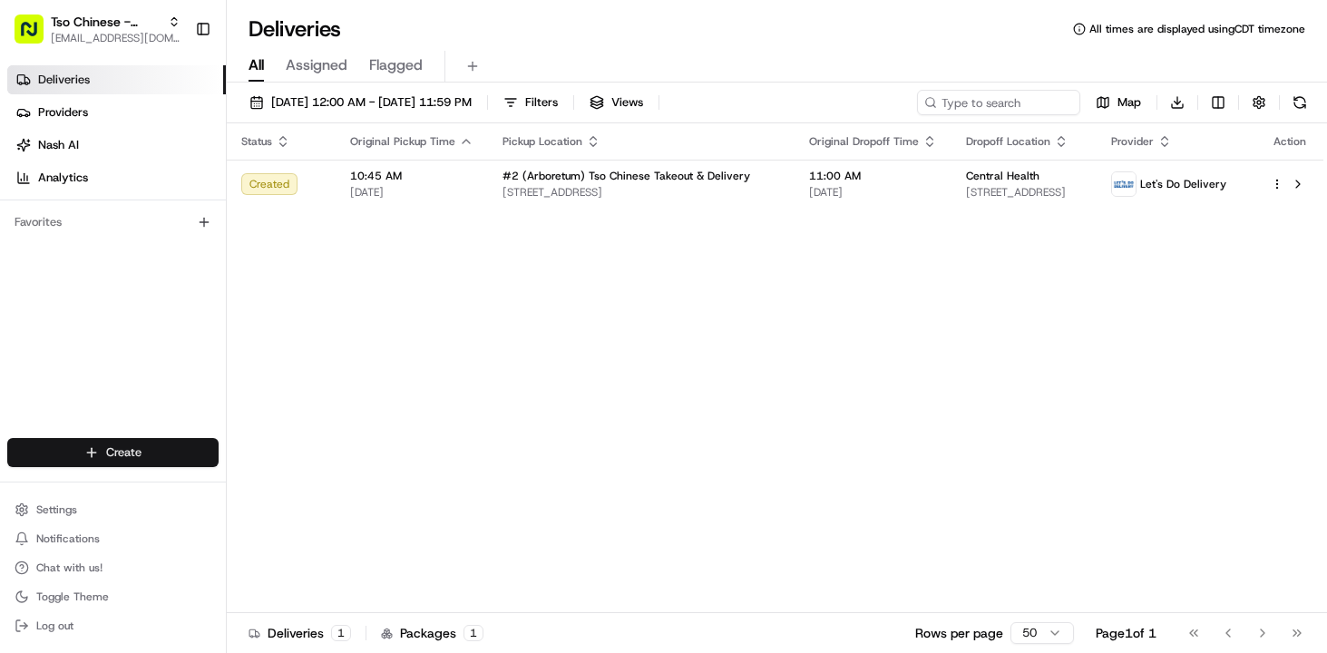
click at [151, 443] on html "Tso Chinese - Catering chelsea@tsochinese.com Toggle Sidebar Deliveries Provide…" at bounding box center [663, 326] width 1327 height 653
click at [277, 490] on link "Delivery" at bounding box center [328, 486] width 202 height 33
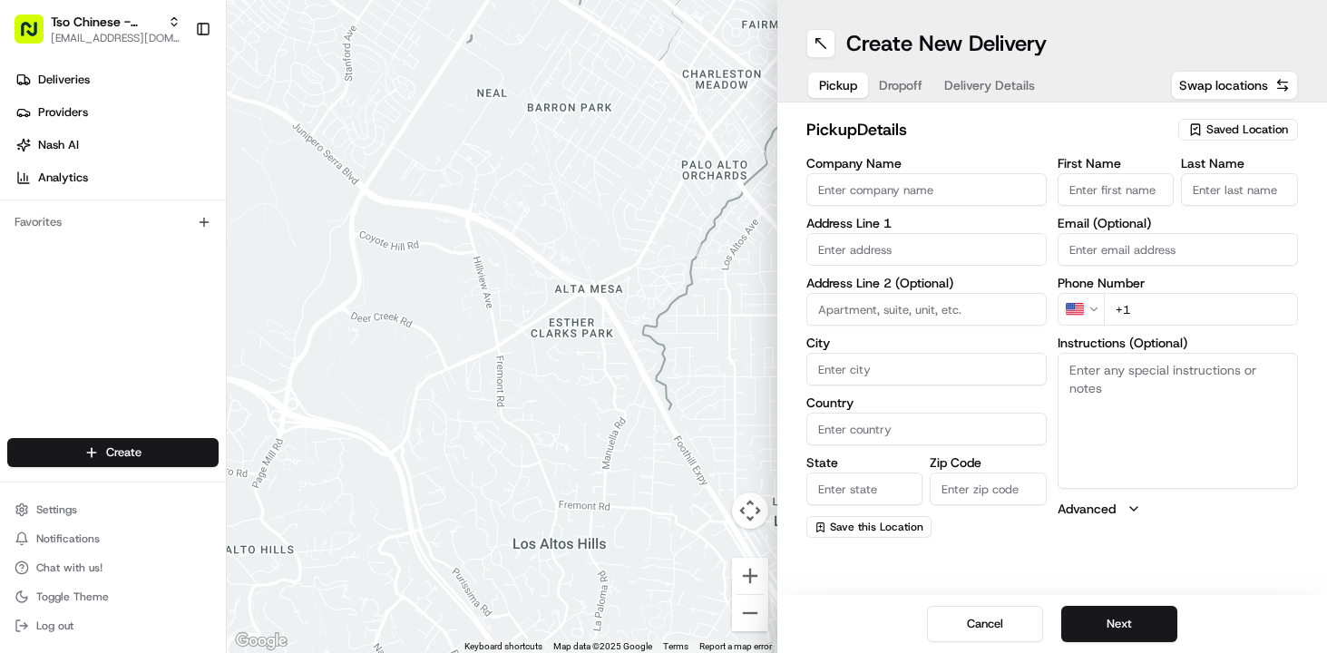
click at [1242, 122] on span "Saved Location" at bounding box center [1247, 130] width 82 height 16
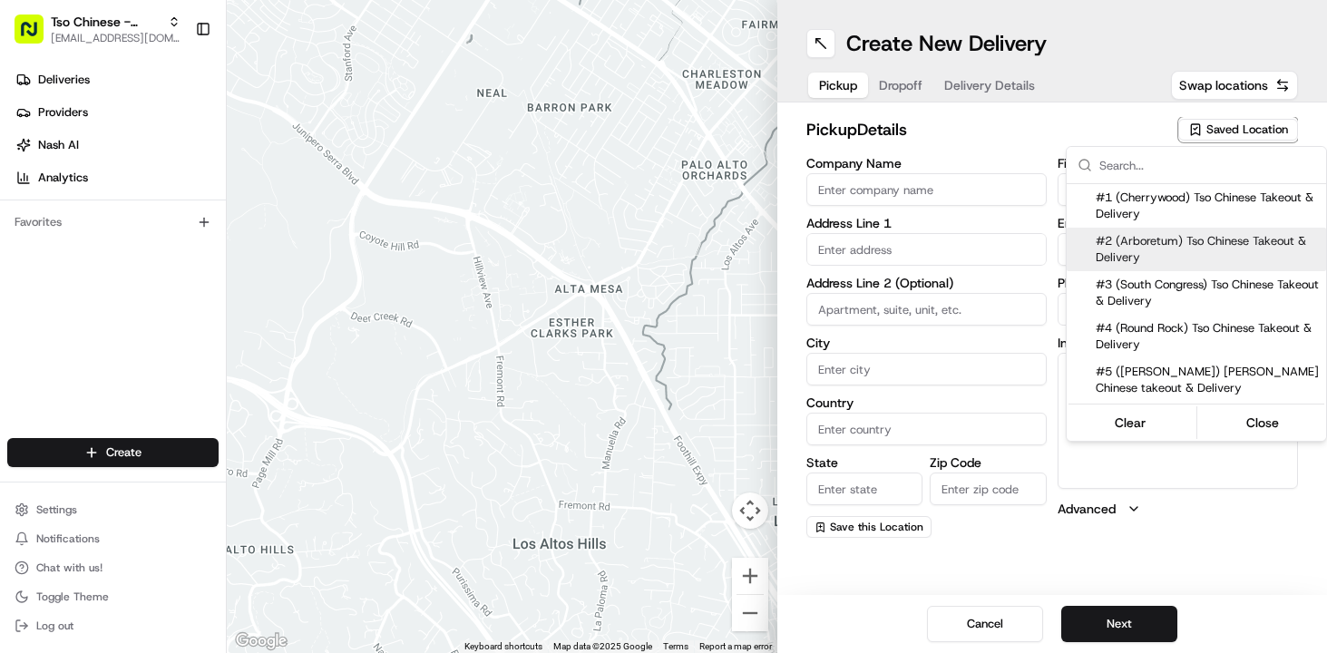
click at [1218, 243] on span "#2 (Arboretum) Tso Chinese Takeout & Delivery" at bounding box center [1206, 249] width 223 height 33
type input "#2 (Arboretum) Tso Chinese Takeout & Delivery"
type input "9333 Research Blvd"
type input "Bldg E, Ste 402"
type input "Austin"
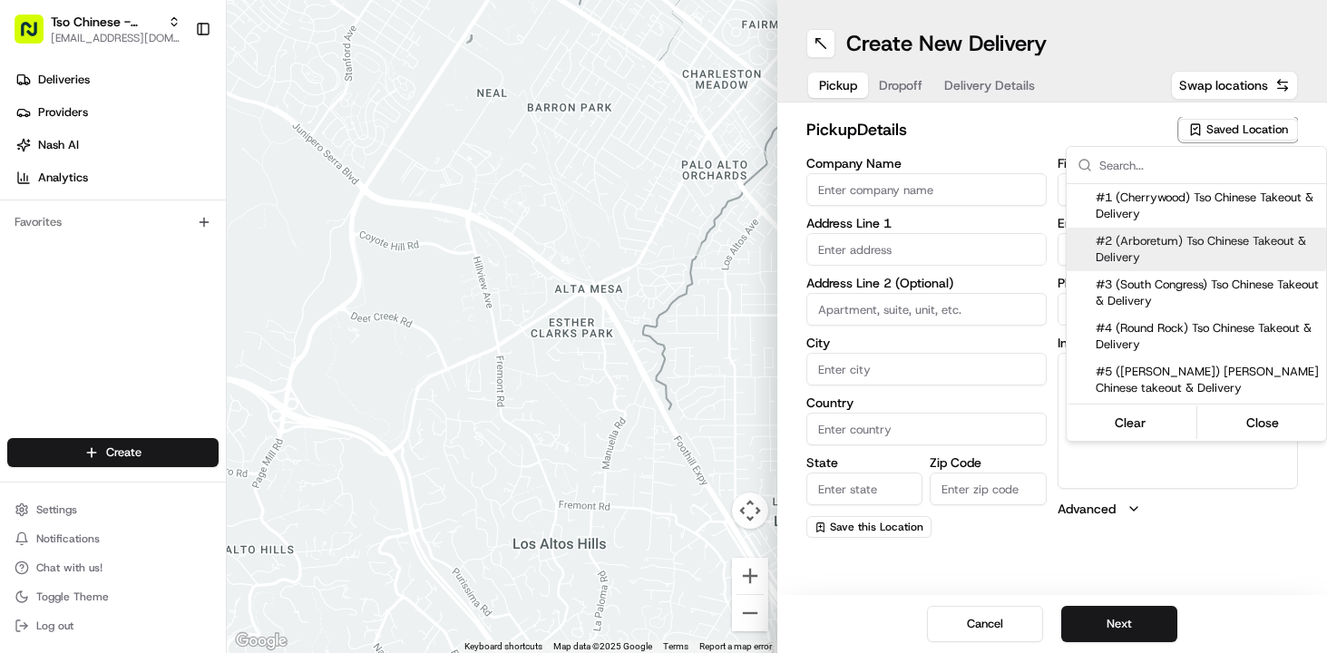
type input "US"
type input "TX"
type input "78759"
type input "+1 512 344 9434"
type textarea "Please make sure you're given an invoice for customers and catering labels when…"
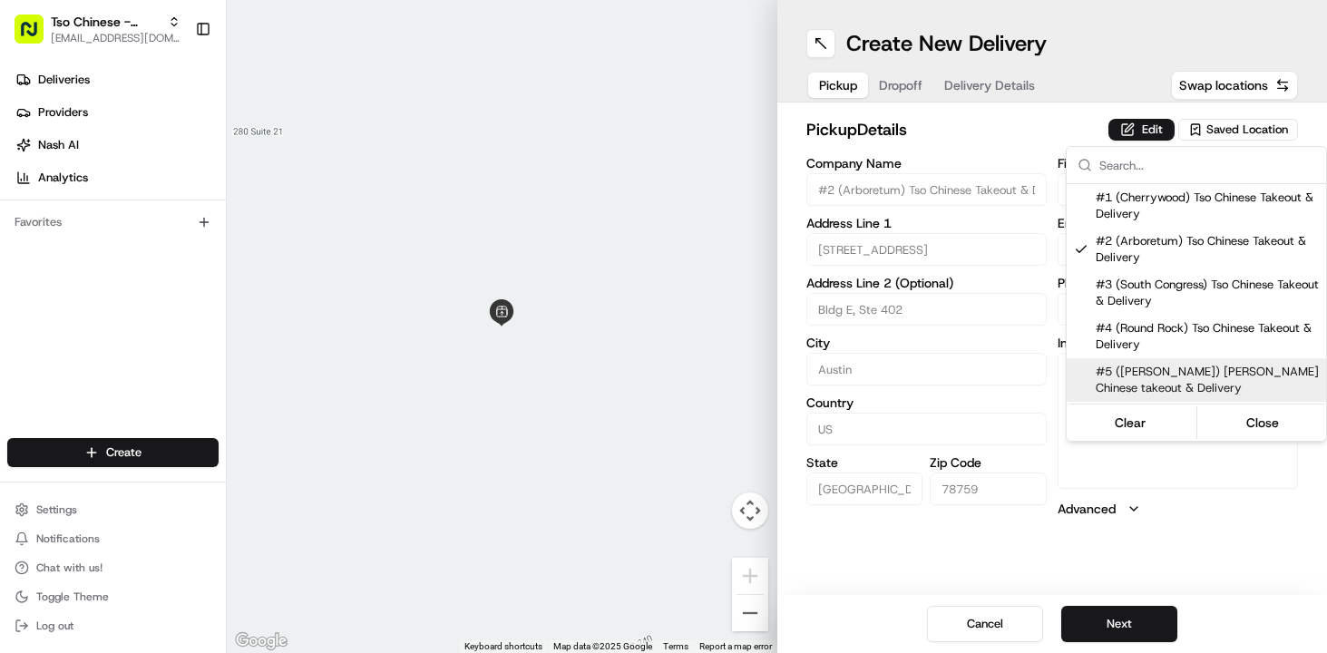
click at [1204, 547] on html "Tso Chinese - Catering chelsea@tsochinese.com Toggle Sidebar Deliveries Provide…" at bounding box center [663, 326] width 1327 height 653
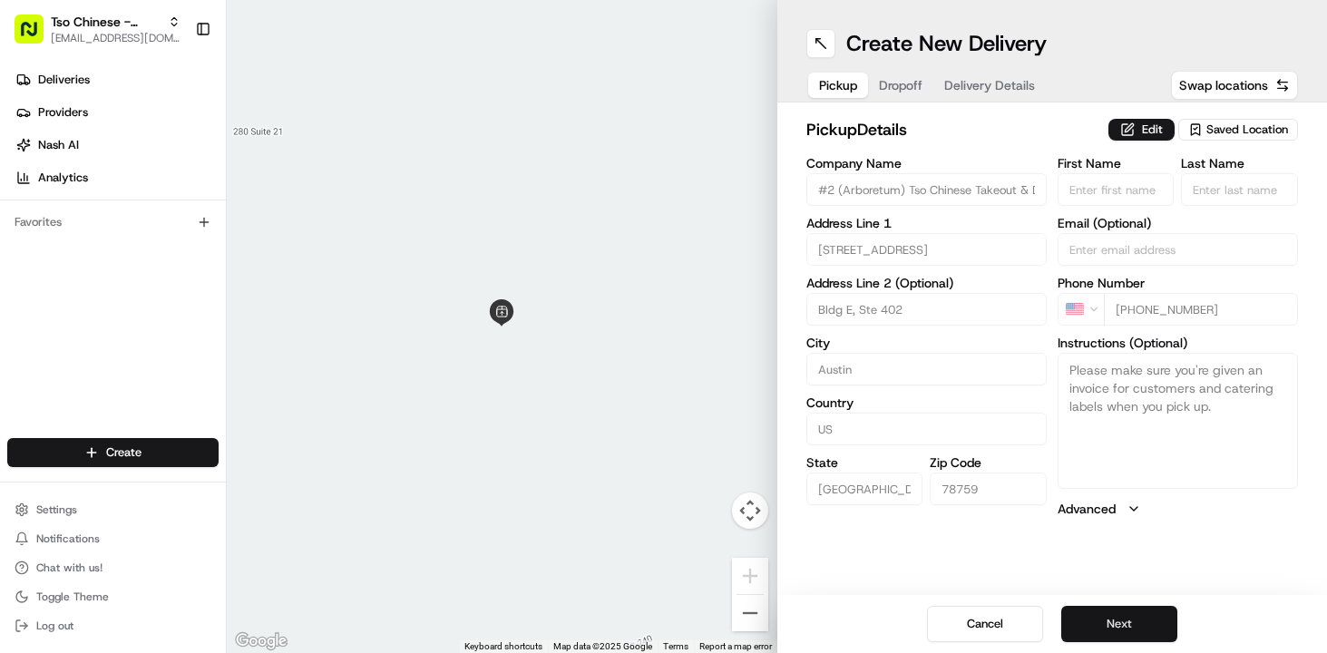
click at [1134, 633] on button "Next" at bounding box center [1119, 624] width 116 height 36
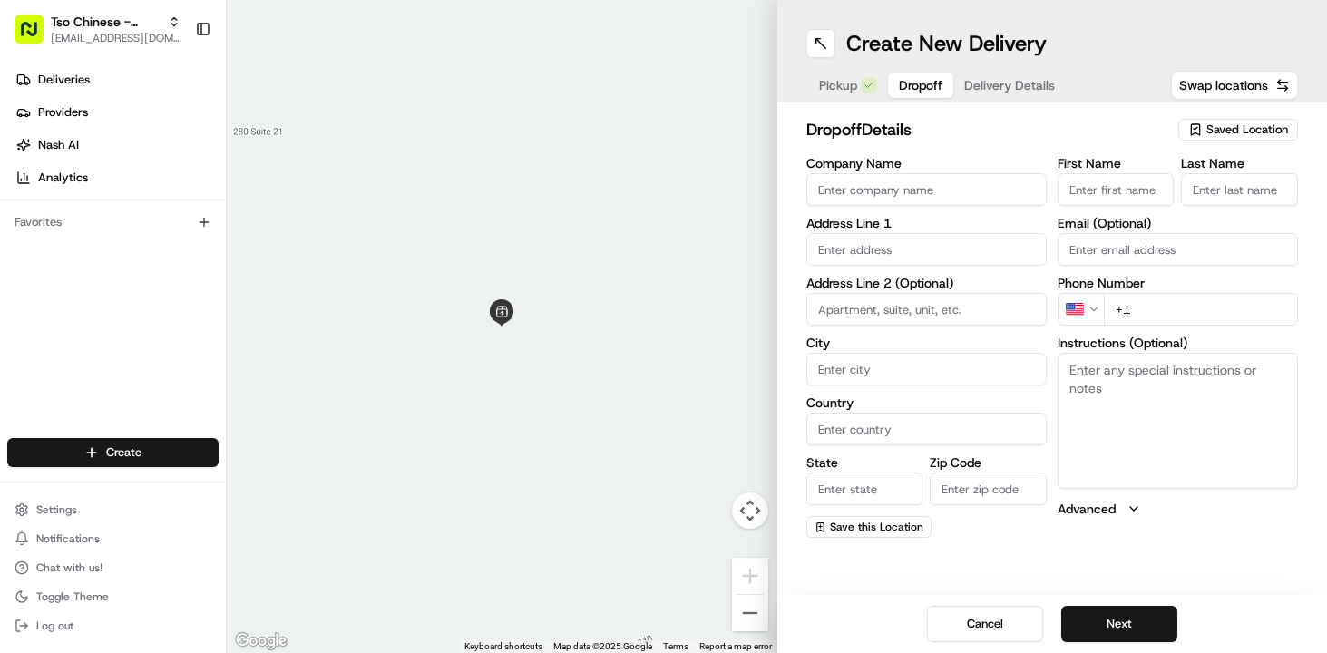
click at [868, 186] on input "Company Name" at bounding box center [926, 189] width 240 height 33
type input "Amazon"
click at [1098, 197] on input "First Name" at bounding box center [1115, 189] width 117 height 33
paste input "Anchal"
type input "Anchal"
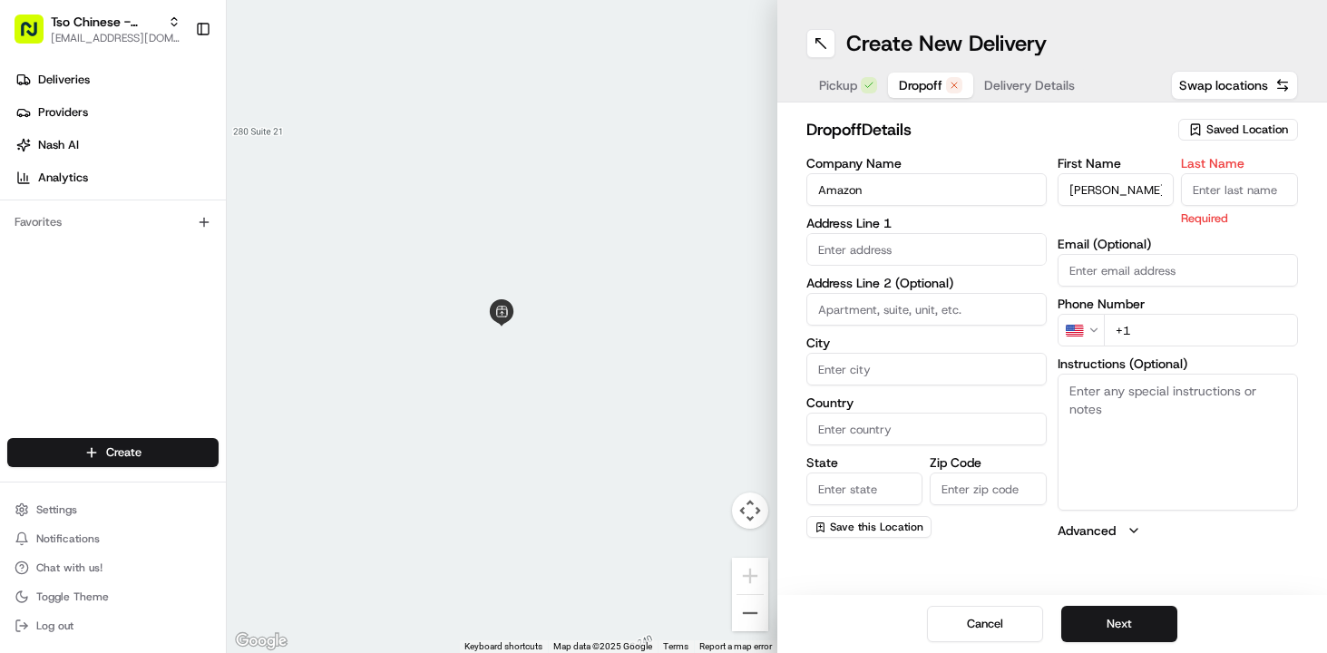
click at [1215, 180] on input "Last Name" at bounding box center [1239, 189] width 117 height 33
paste input "Katyal"
type input "Katyal"
click at [1114, 131] on h2 "dropoff Details" at bounding box center [987, 129] width 362 height 25
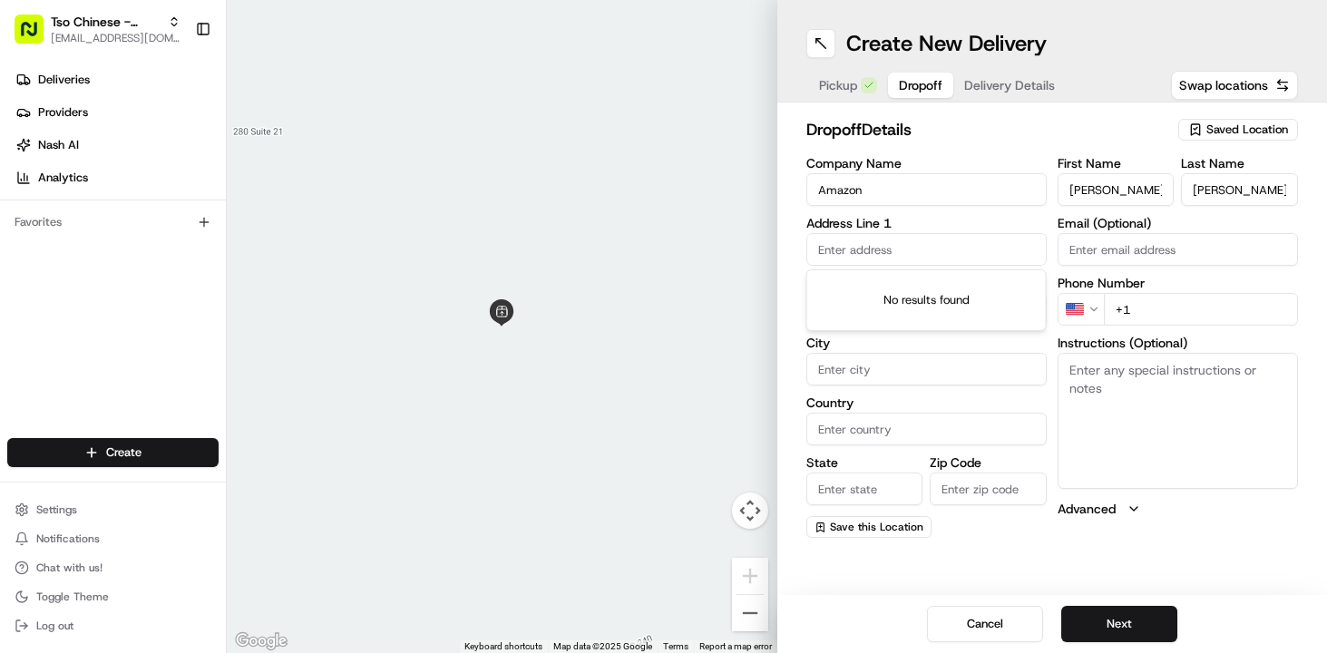
click at [910, 248] on input "text" at bounding box center [926, 249] width 240 height 33
paste input "11624 Burnet Rd Austin TX 78758 US"
click at [946, 292] on div "11624 Burnet Rd, Austin, TX 78758, USA" at bounding box center [926, 287] width 231 height 27
type input "11624 Burnet Rd, Austin, TX 78758, USA"
type input "Austin"
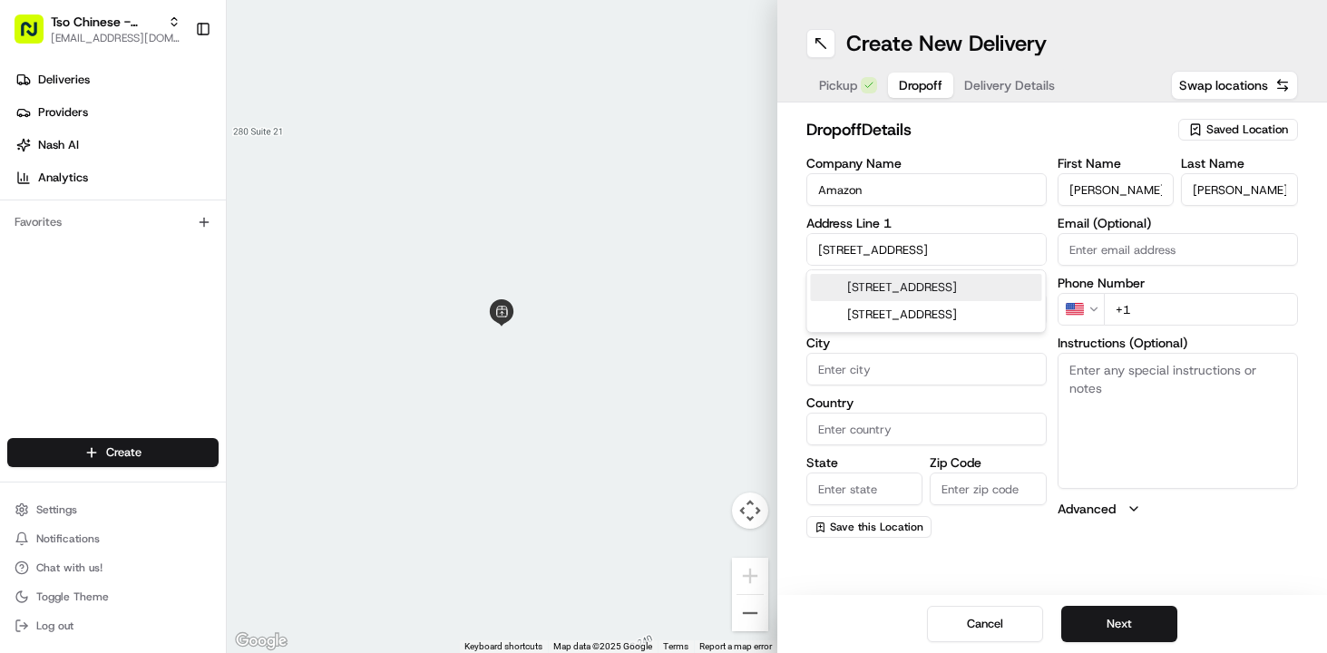
type input "United States"
type input "TX"
type input "78758"
type input "11624 Burnet Road"
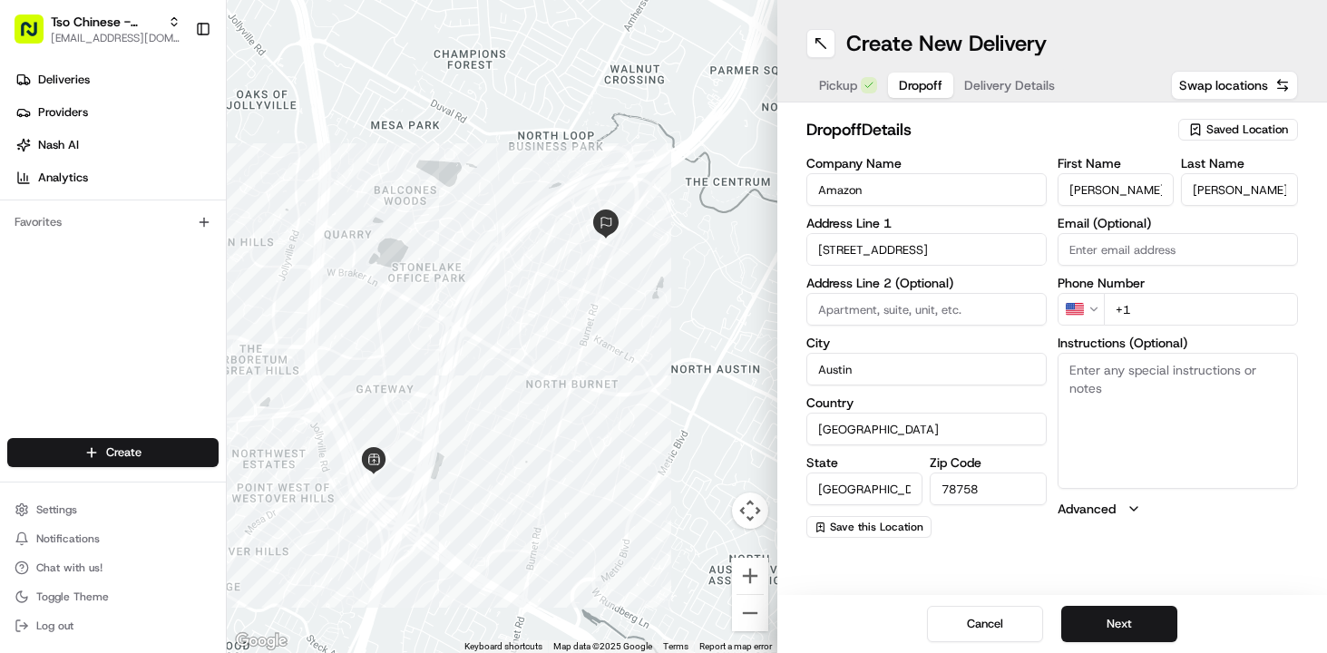
click at [1140, 452] on textarea "Instructions (Optional)" at bounding box center [1177, 421] width 240 height 136
click at [1153, 306] on input "+1" at bounding box center [1201, 309] width 194 height 33
paste input "202 817 7956"
type input "+1 202 817 7956"
click at [1122, 258] on input "Email (Optional)" at bounding box center [1177, 249] width 240 height 33
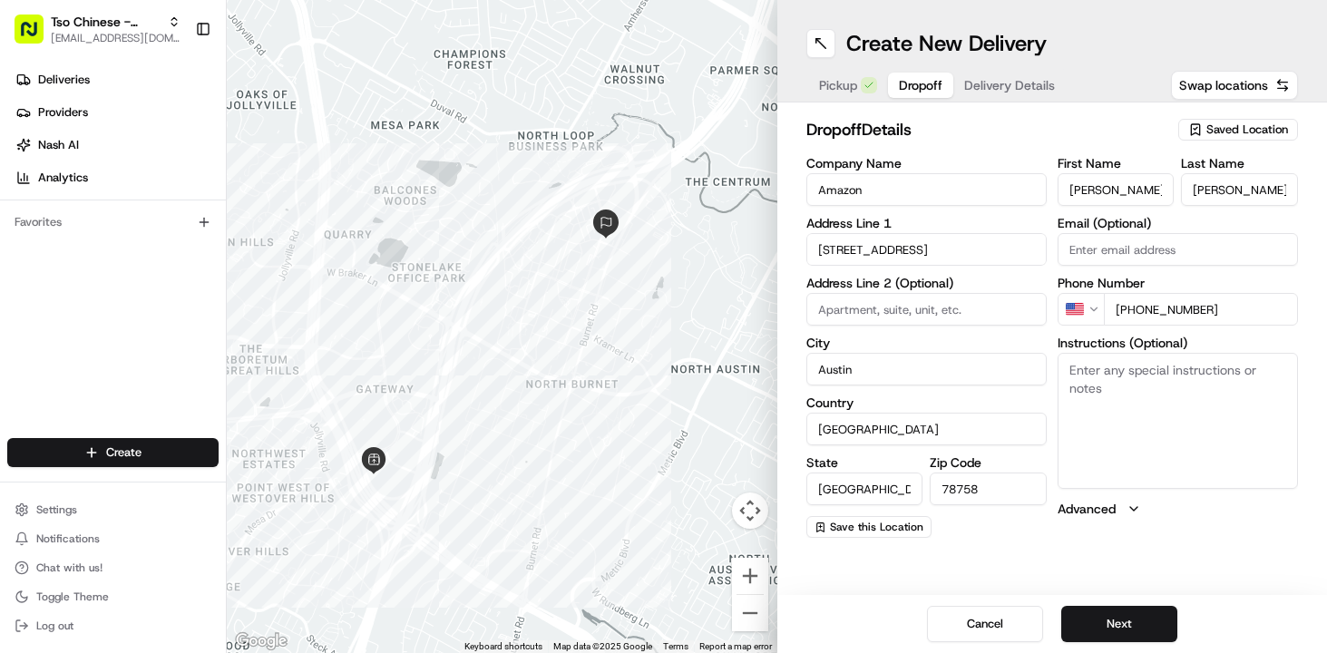
paste input "anchalkatyal02@gmail.com"
type input "anchalkatyal02@gmail.com"
click at [1089, 526] on div "First Name Anchal Last Name Katyal Email (Optional) anchalkatyal02@gmail.com Ph…" at bounding box center [1177, 347] width 240 height 381
click at [1116, 630] on button "Next" at bounding box center [1119, 624] width 116 height 36
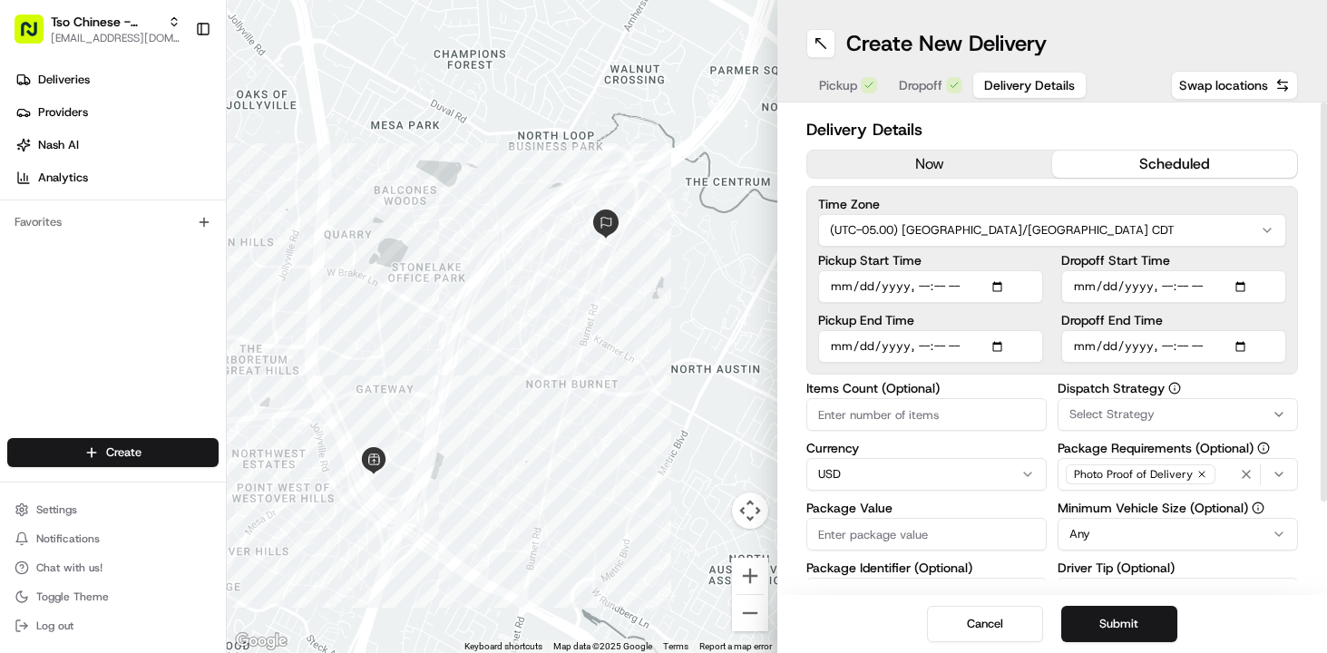
click at [1182, 152] on button "scheduled" at bounding box center [1174, 164] width 245 height 27
click at [1243, 350] on input "Dropoff End Time" at bounding box center [1173, 346] width 225 height 33
type input "2025-08-20T15:45"
click at [1052, 312] on div "Pickup Start Time Pickup End Time Dropoff Start Time Dropoff End Time" at bounding box center [1052, 308] width 469 height 109
click at [1004, 289] on input "Pickup Start Time" at bounding box center [930, 286] width 225 height 33
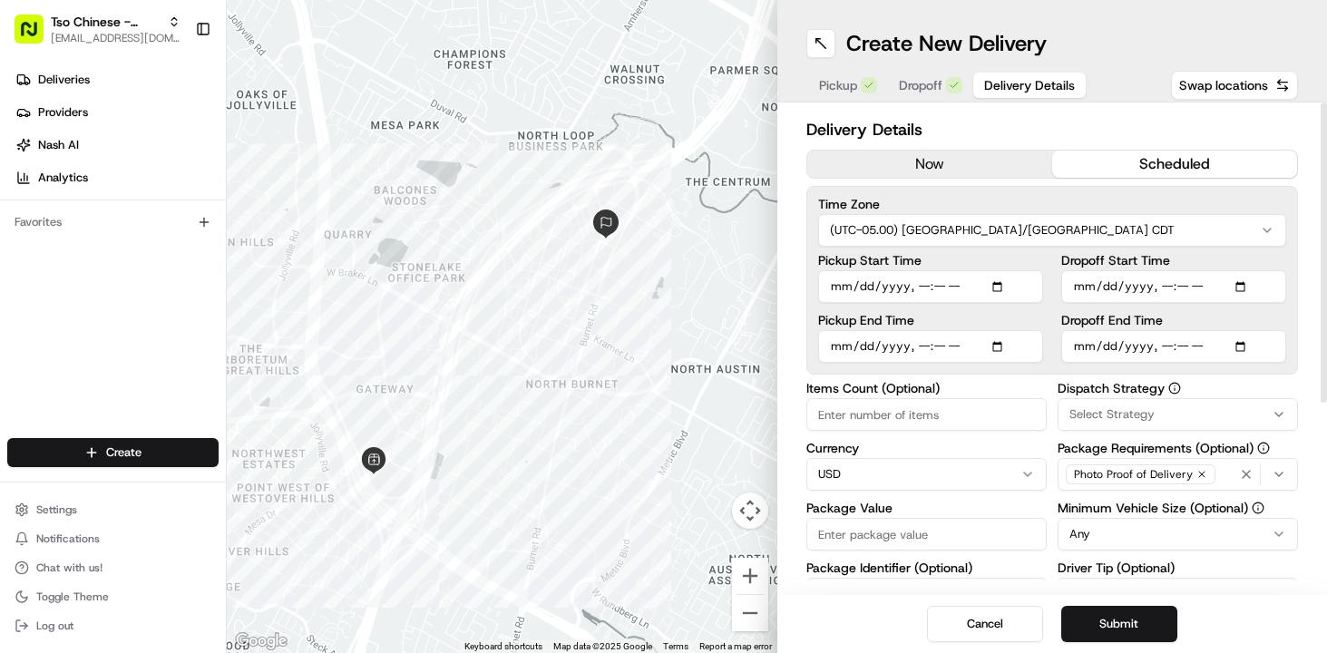
type input "2025-08-20T15:30"
click at [1231, 401] on button "Select Strategy" at bounding box center [1177, 414] width 240 height 33
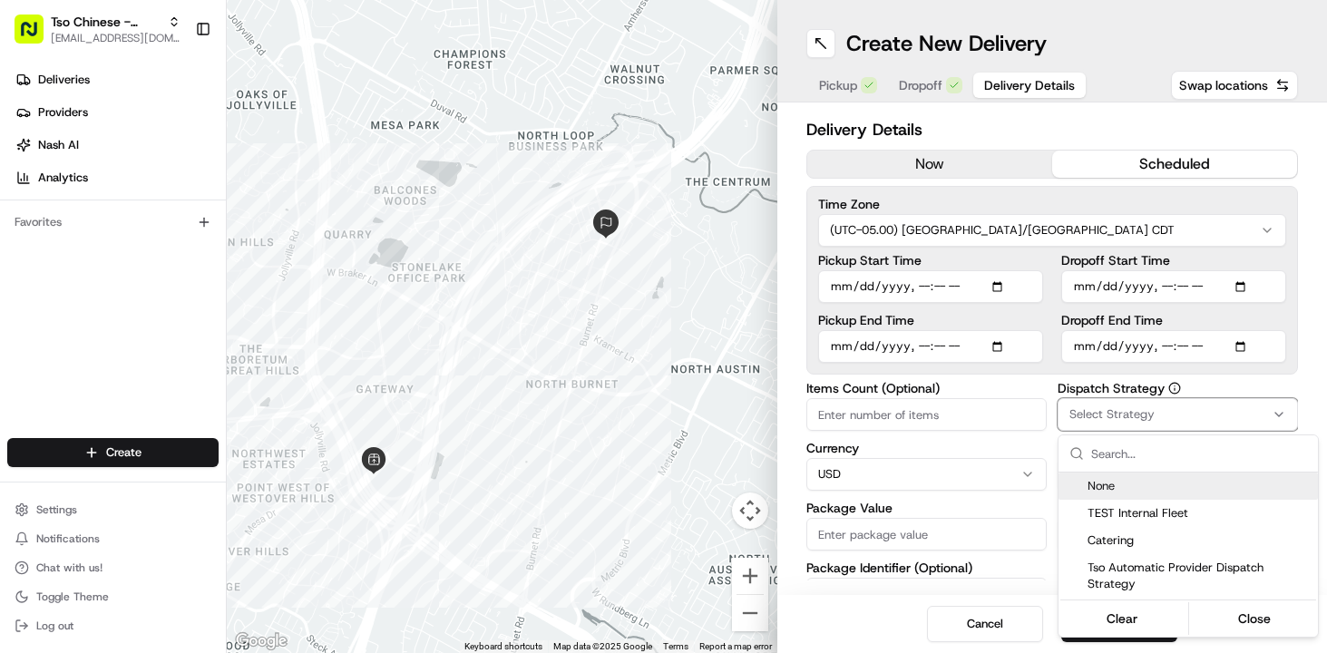
click at [1219, 383] on html "Tso Chinese - Catering chelsea@tsochinese.com Toggle Sidebar Deliveries Provide…" at bounding box center [663, 326] width 1327 height 653
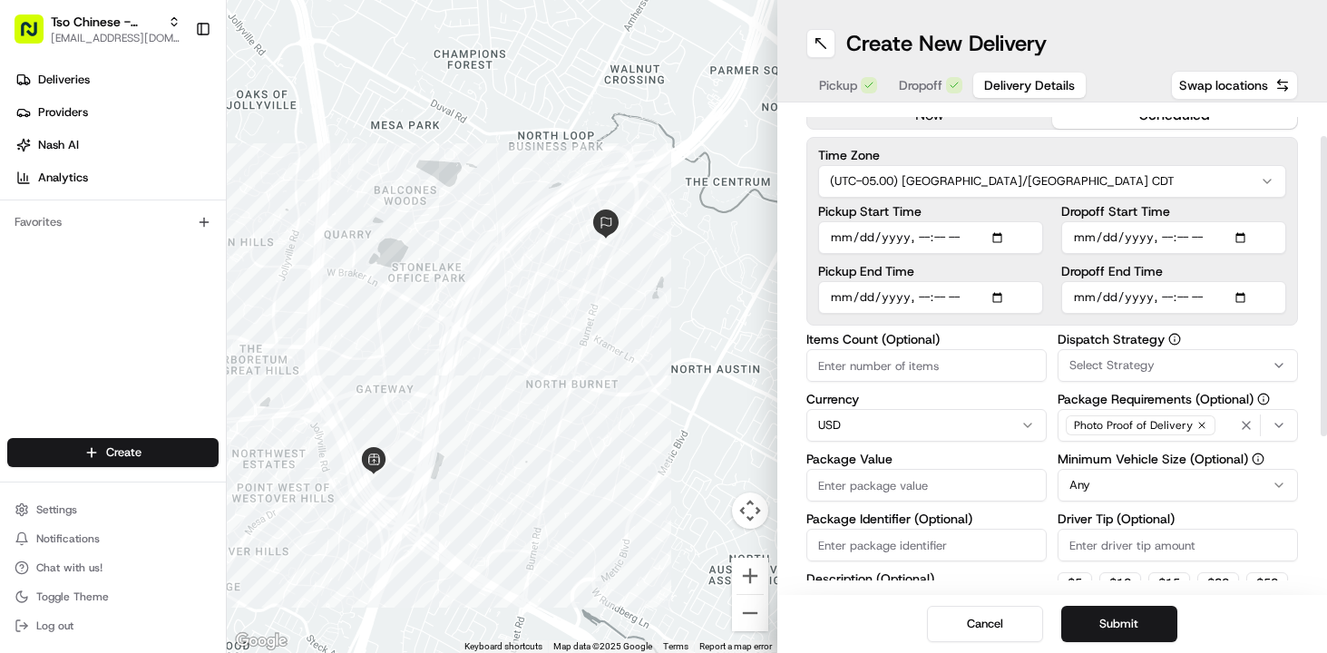
scroll to position [52, 0]
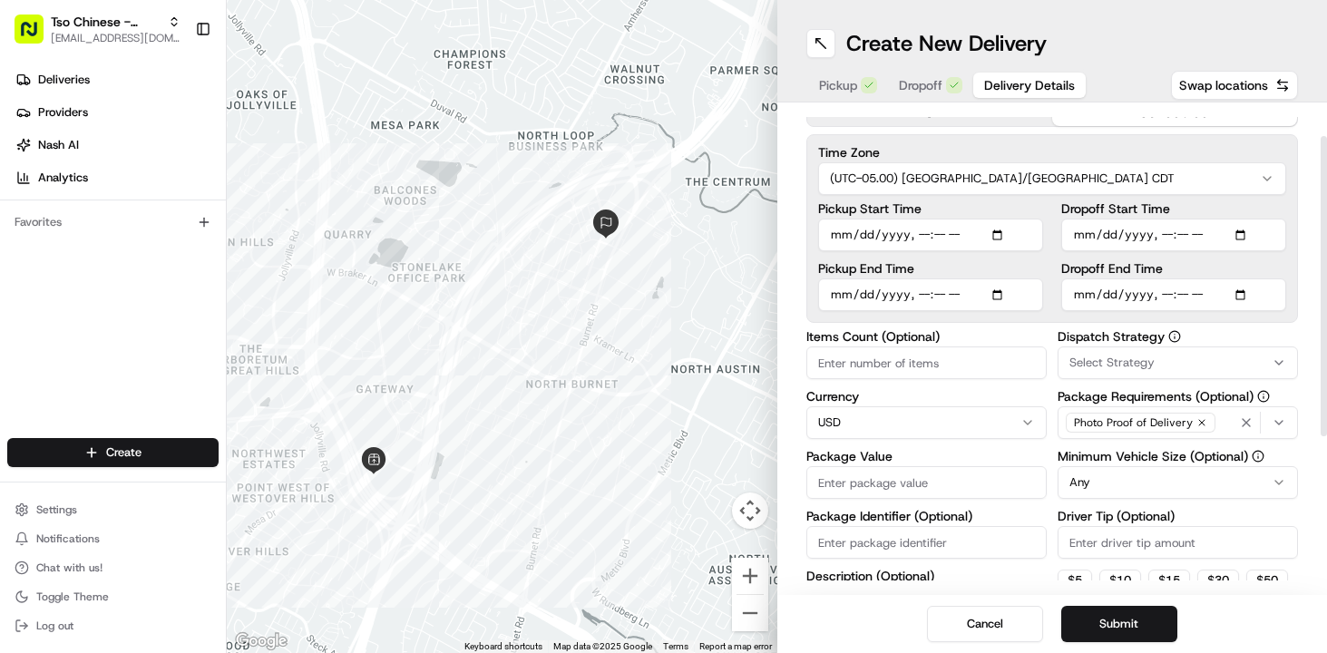
click at [857, 487] on input "Package Value" at bounding box center [926, 482] width 240 height 33
type input "294.00"
click at [856, 549] on input "Package Identifier (Optional)" at bounding box center [926, 542] width 240 height 33
type input "938"
click at [790, 410] on div "Delivery Details now scheduled Time Zone (UTC-05.00) America/Chicago CDT Pickup…" at bounding box center [1052, 348] width 550 height 492
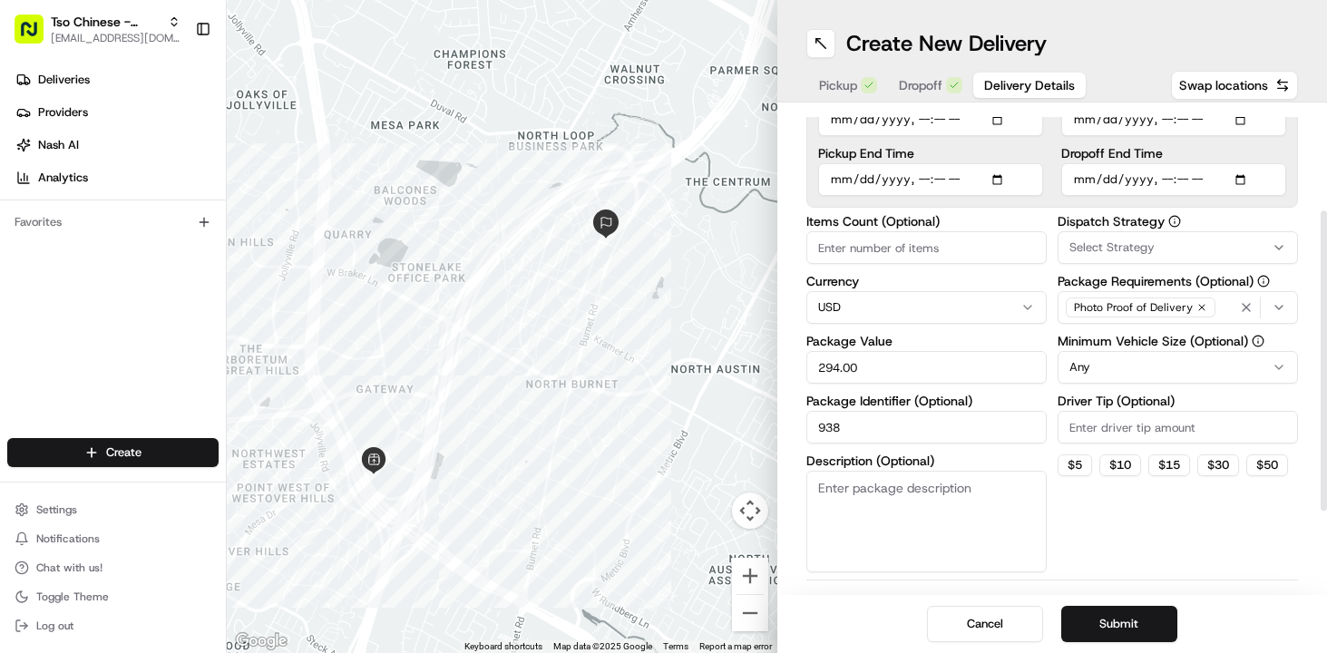
scroll to position [177, 0]
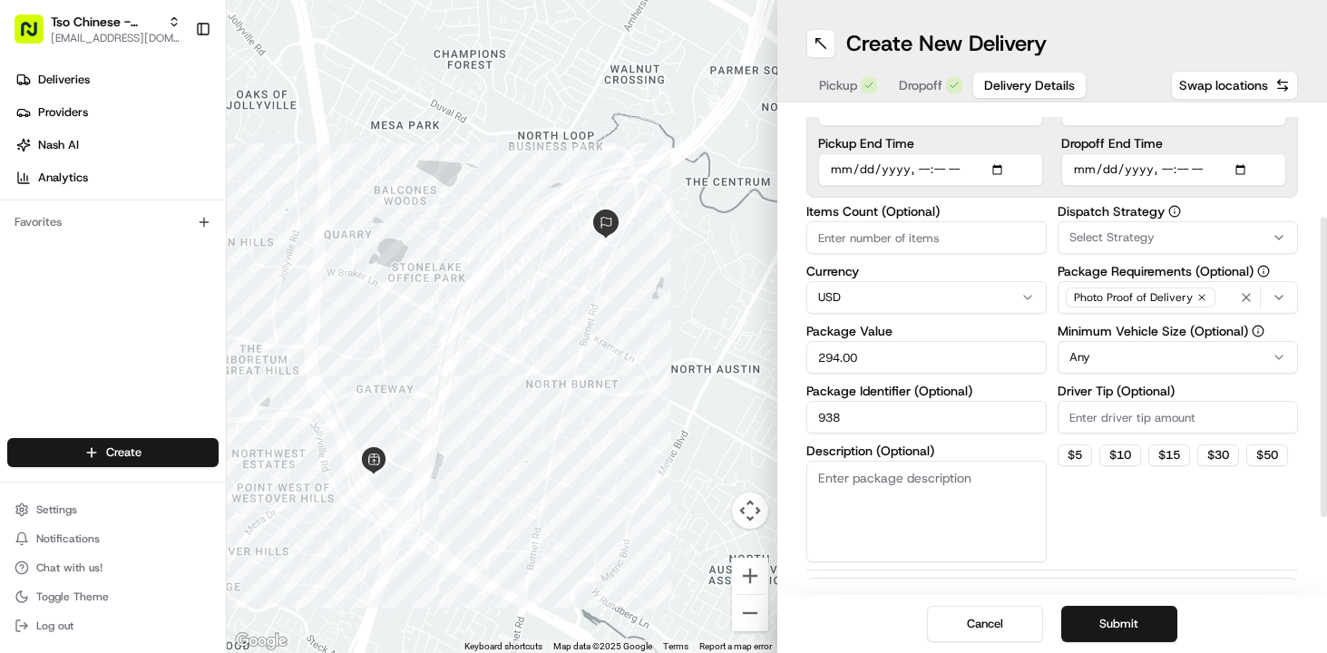
click at [1135, 232] on span "Select Strategy" at bounding box center [1111, 237] width 85 height 16
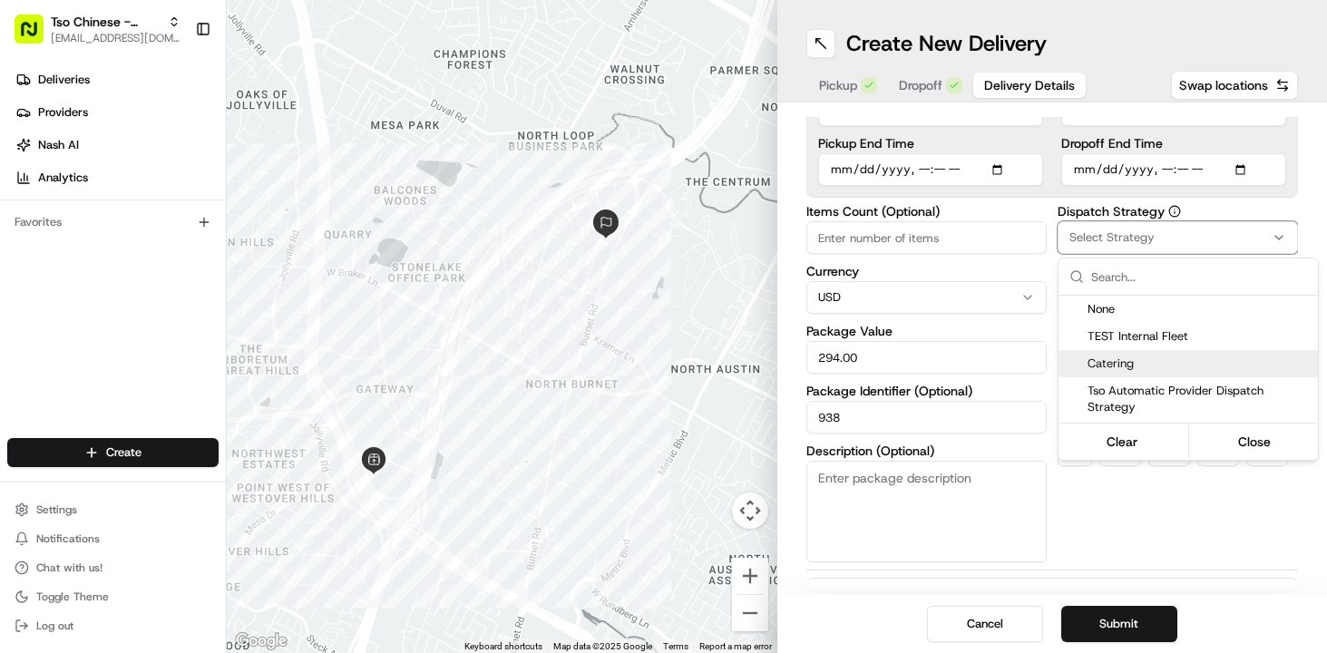
click at [1138, 359] on span "Catering" at bounding box center [1198, 363] width 223 height 16
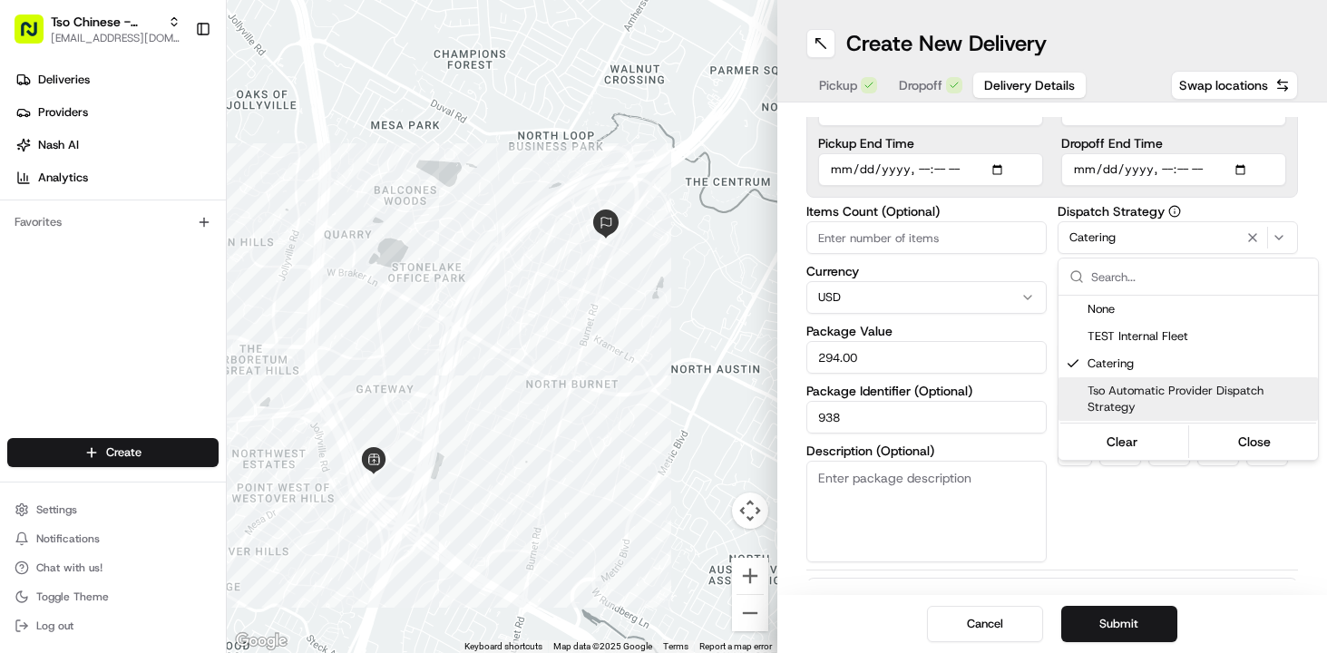
click at [1052, 416] on html "Tso Chinese - Catering chelsea@tsochinese.com Toggle Sidebar Deliveries Provide…" at bounding box center [663, 326] width 1327 height 653
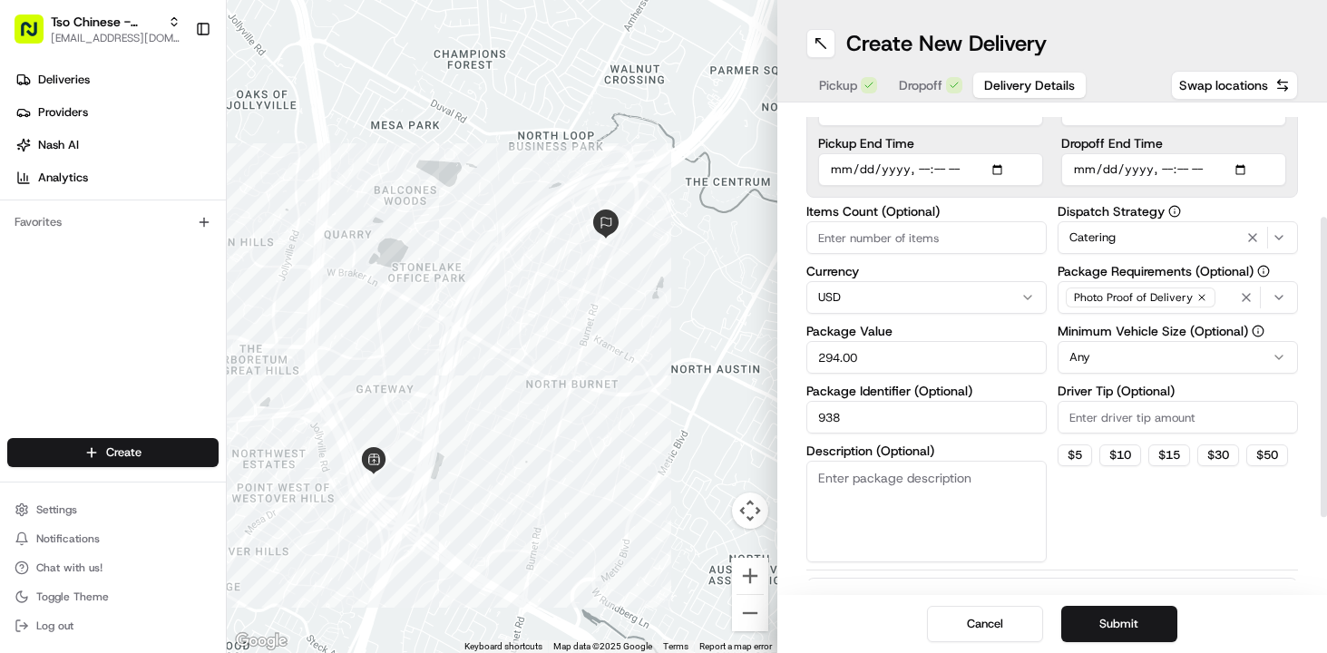
click at [1130, 374] on div "Dispatch Strategy Catering Package Requirements (Optional) Photo Proof of Deliv…" at bounding box center [1177, 383] width 240 height 357
click at [1125, 350] on html "Tso Chinese - Catering chelsea@tsochinese.com Toggle Sidebar Deliveries Provide…" at bounding box center [663, 326] width 1327 height 653
click at [787, 499] on div "Delivery Details now scheduled Time Zone (UTC-05.00) America/Chicago CDT Pickup…" at bounding box center [1052, 348] width 550 height 492
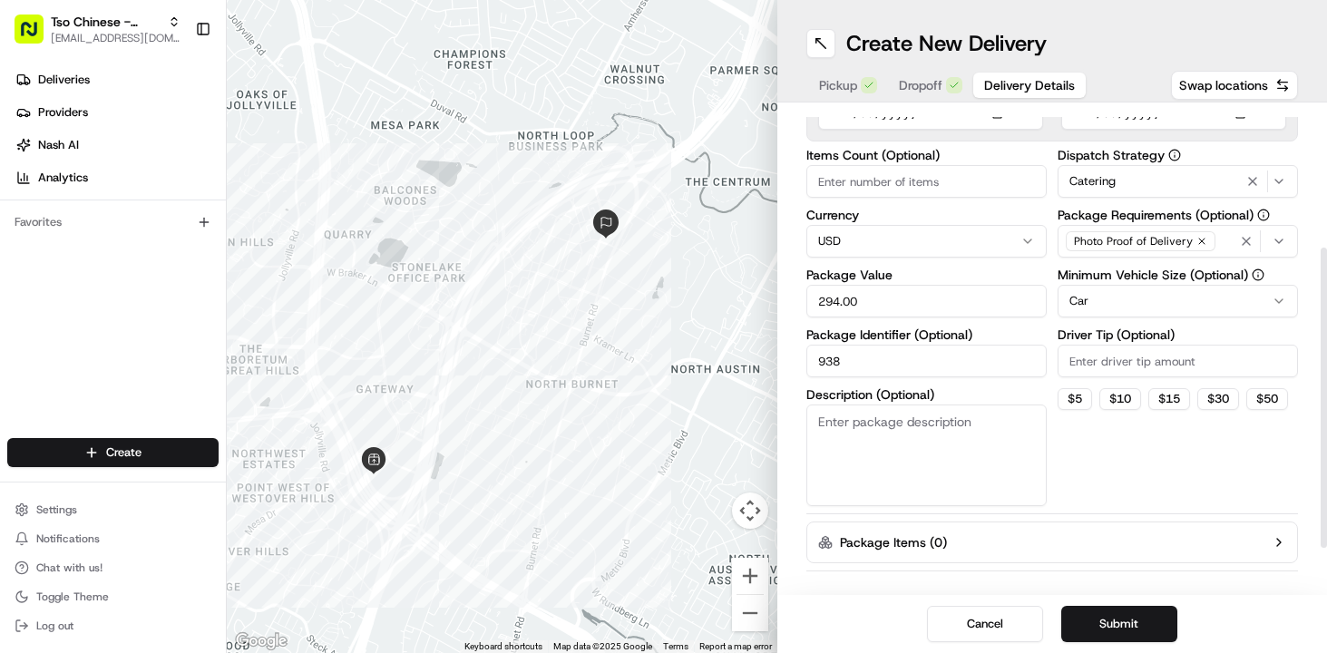
scroll to position [254, 0]
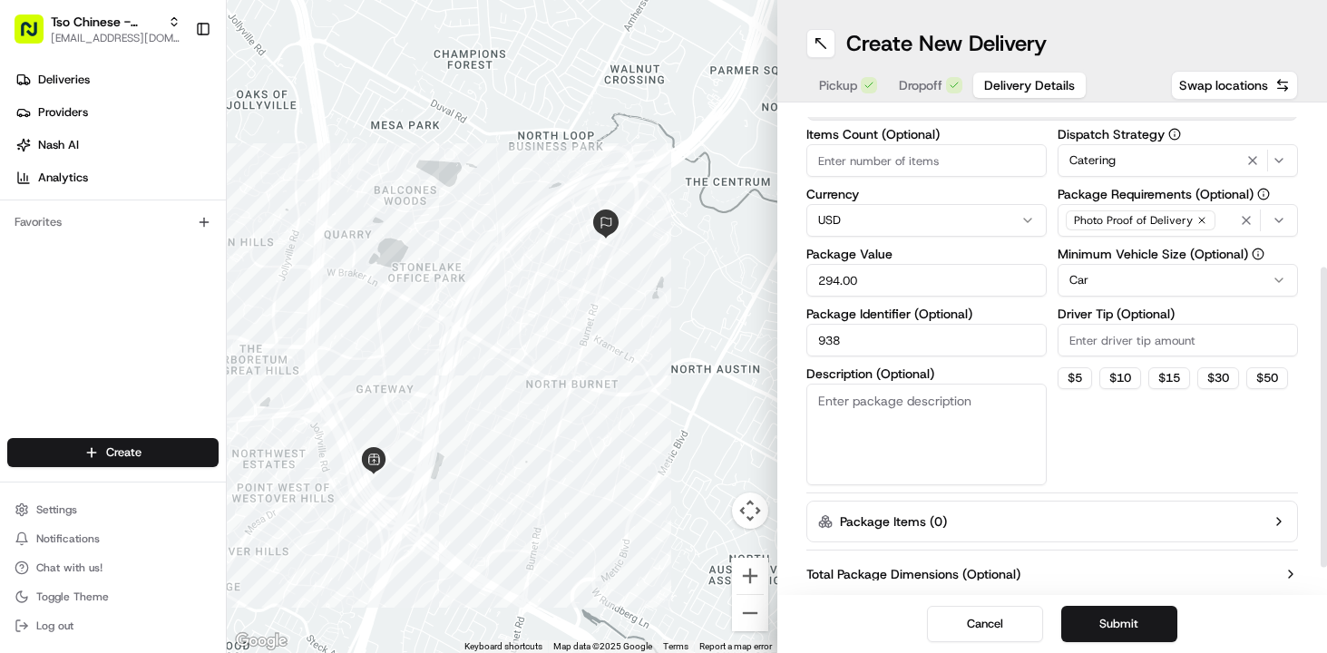
click at [923, 440] on textarea "Description (Optional)" at bounding box center [926, 435] width 240 height 102
paste textarea "Leave at Reception for Amazon - Floor 1"
type textarea "Leave at Reception for Amazon - Floor 1"
click at [1091, 434] on div "Dispatch Strategy Catering Package Requirements (Optional) Photo Proof of Deliv…" at bounding box center [1177, 306] width 240 height 357
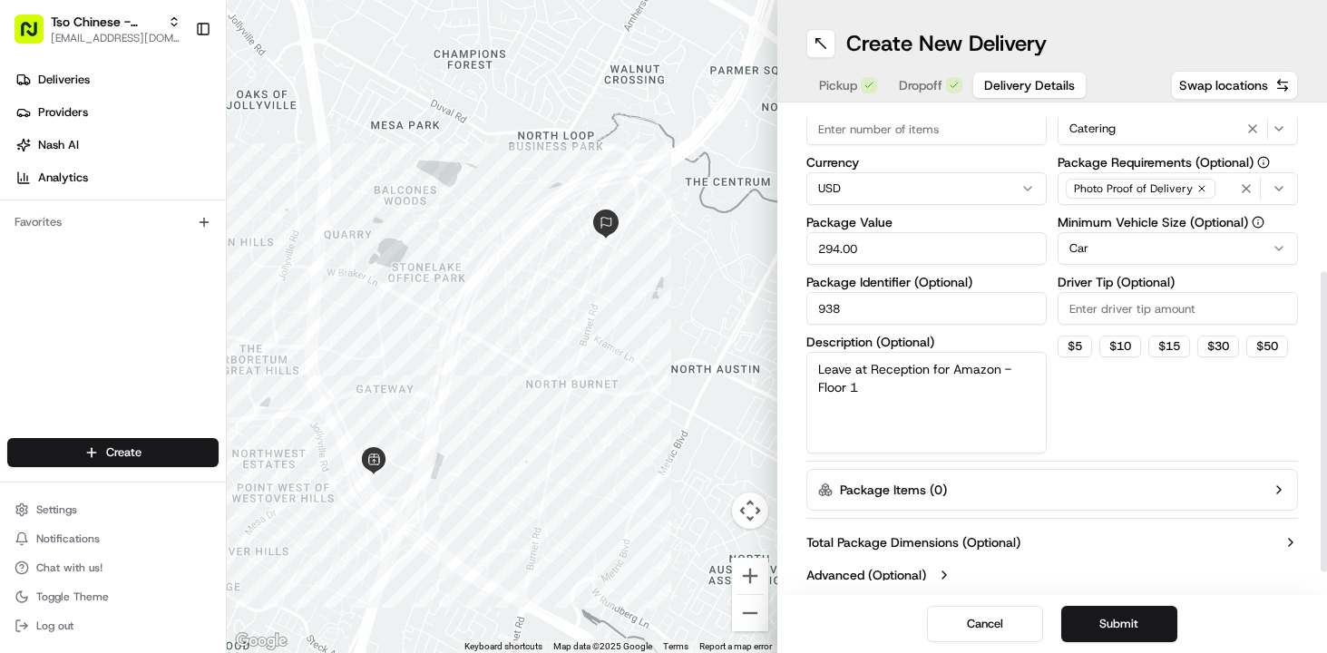
scroll to position [297, 0]
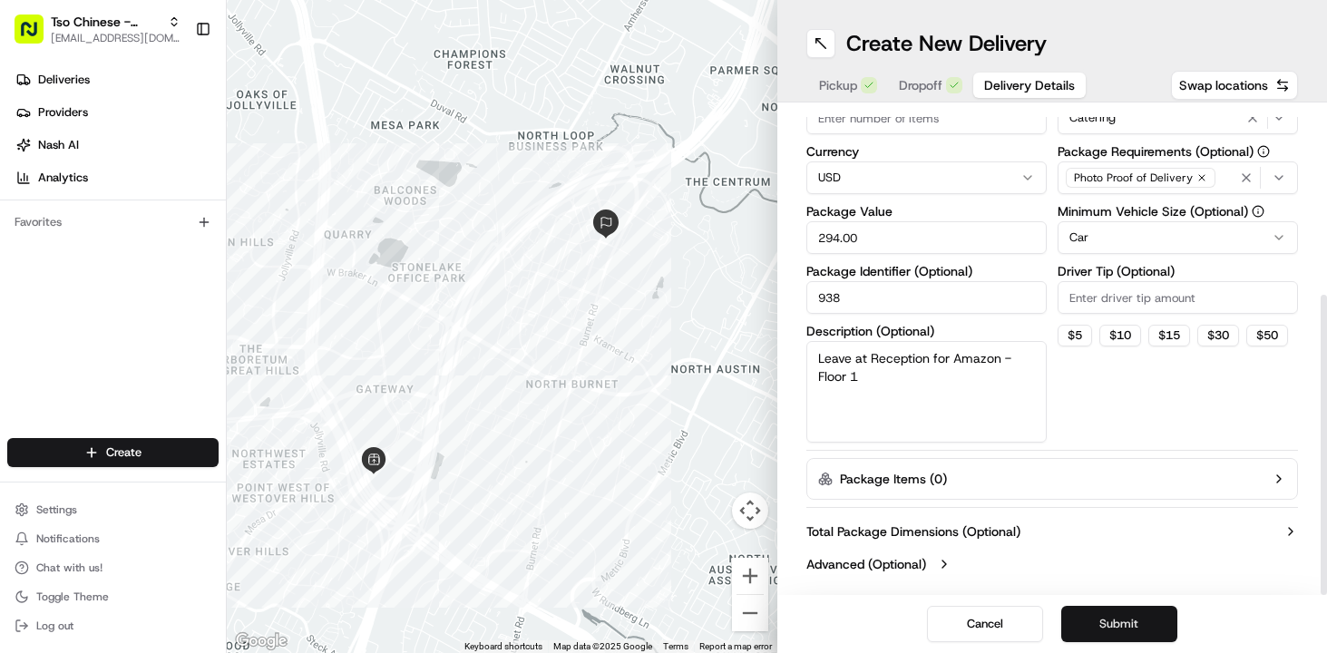
click at [1134, 627] on button "Submit" at bounding box center [1119, 624] width 116 height 36
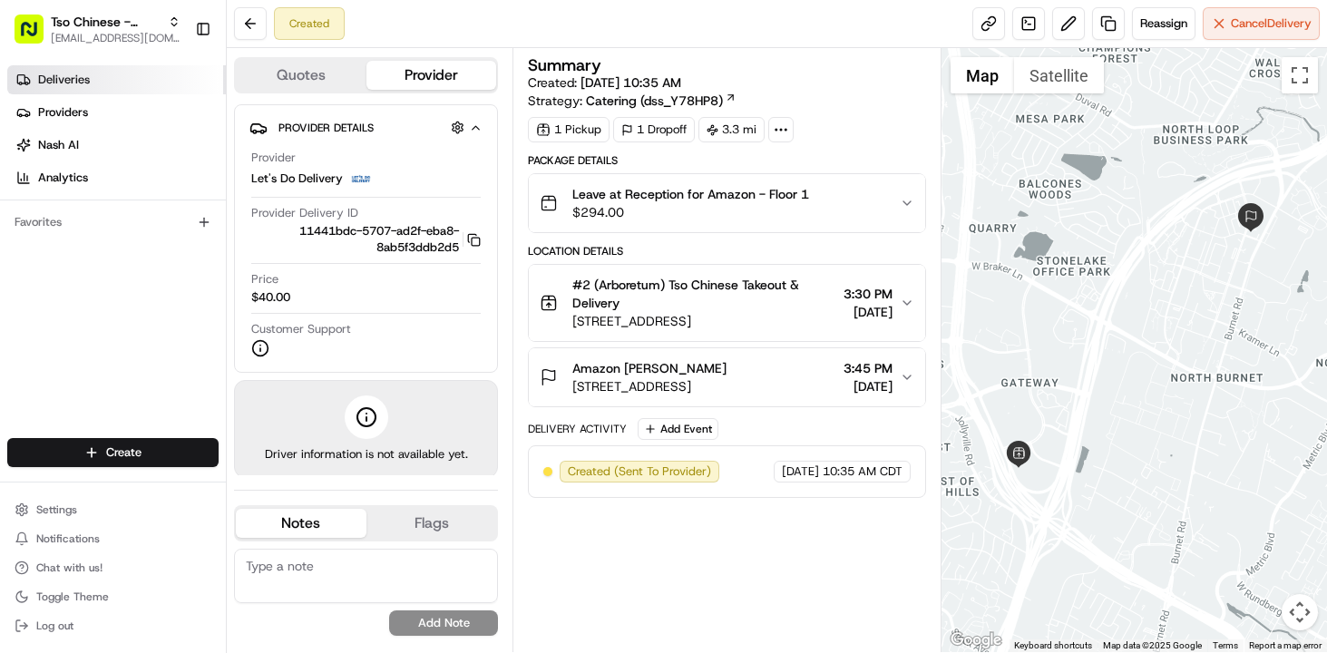
click at [89, 82] on span "Deliveries" at bounding box center [64, 80] width 52 height 16
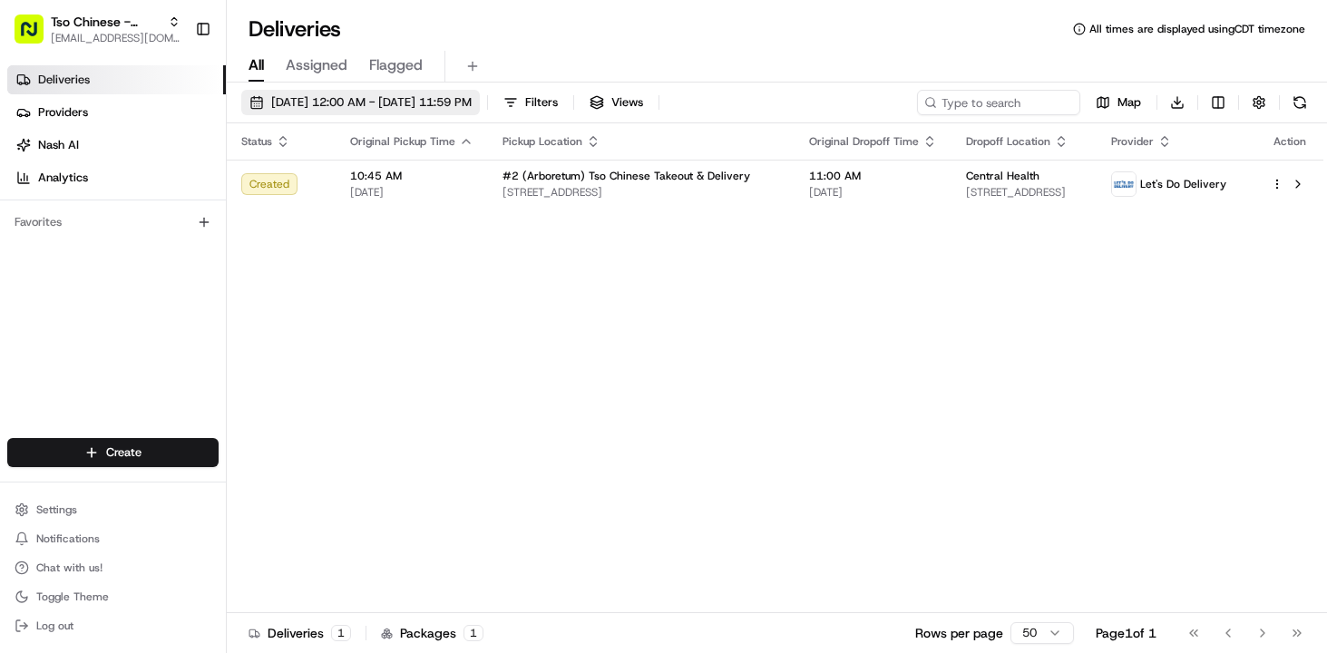
click at [433, 106] on span "08/19/2025 12:00 AM - 08/19/2025 11:59 PM" at bounding box center [371, 102] width 200 height 16
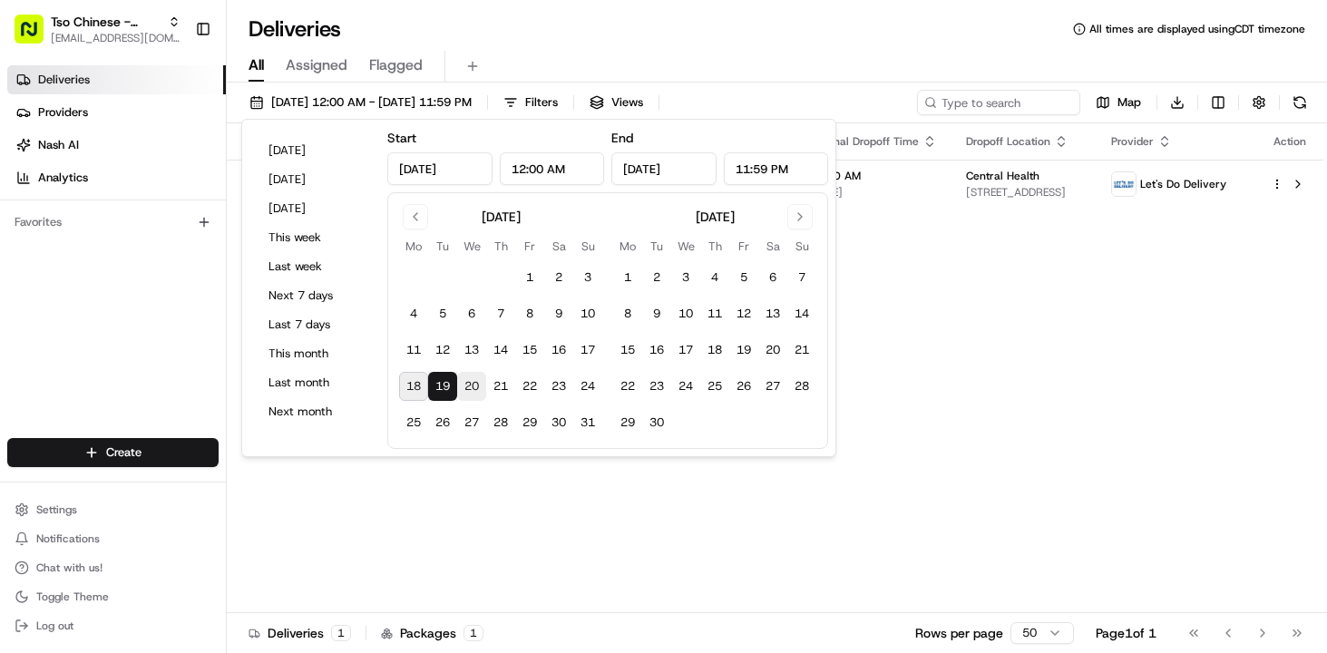
click at [467, 392] on button "20" at bounding box center [471, 386] width 29 height 29
type input "Aug 20, 2025"
click at [896, 416] on div "Status Original Pickup Time Pickup Location Original Dropoff Time Dropoff Locat…" at bounding box center [775, 368] width 1096 height 490
